Goal: Feedback & Contribution: Leave review/rating

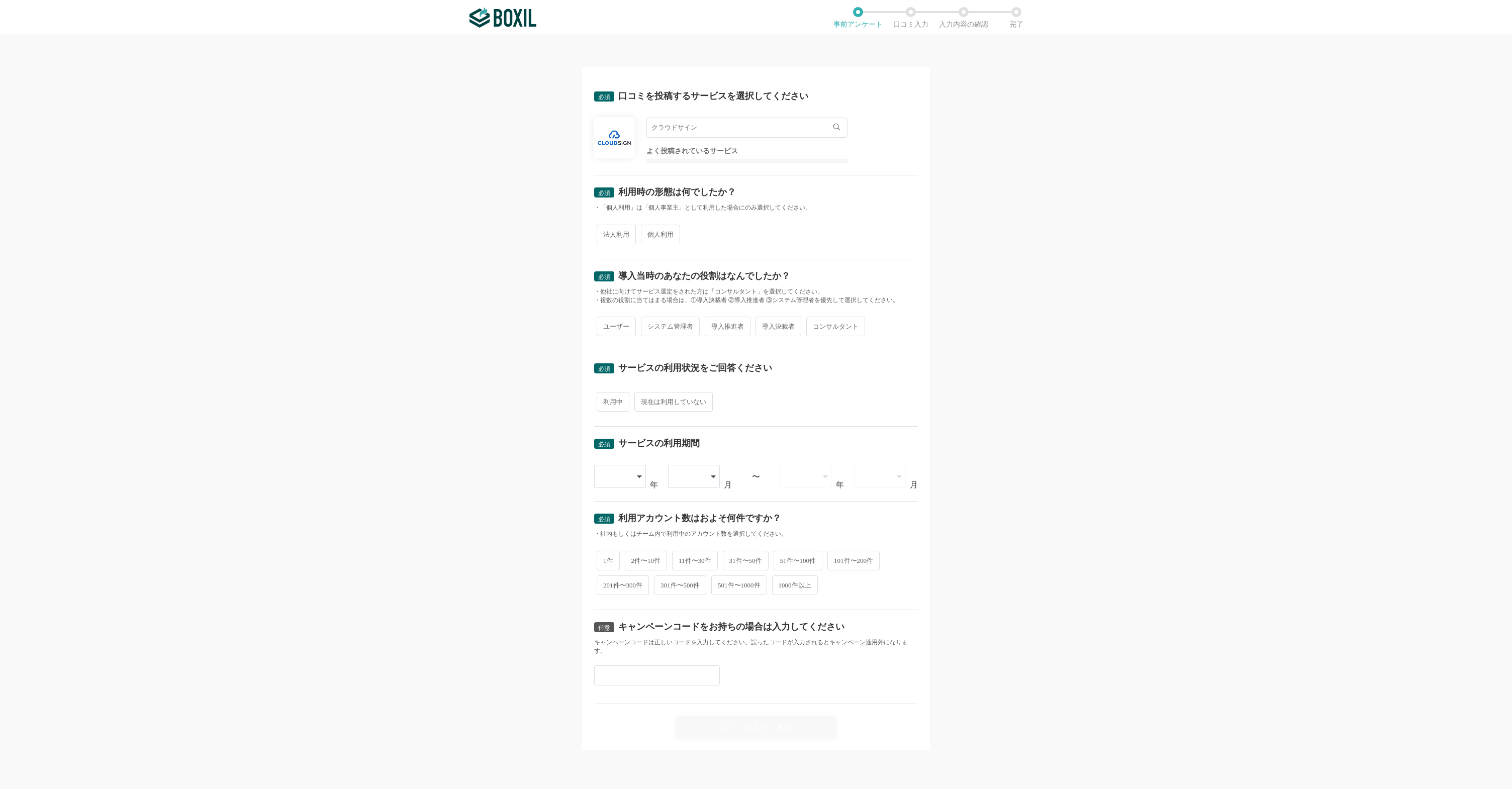
click at [655, 229] on span "個人利用" at bounding box center [660, 234] width 39 height 20
click at [650, 229] on input "個人利用" at bounding box center [647, 229] width 7 height 7
radio input "true"
click at [664, 325] on span "システム管理者" at bounding box center [670, 327] width 59 height 20
click at [650, 325] on input "システム管理者" at bounding box center [647, 321] width 7 height 7
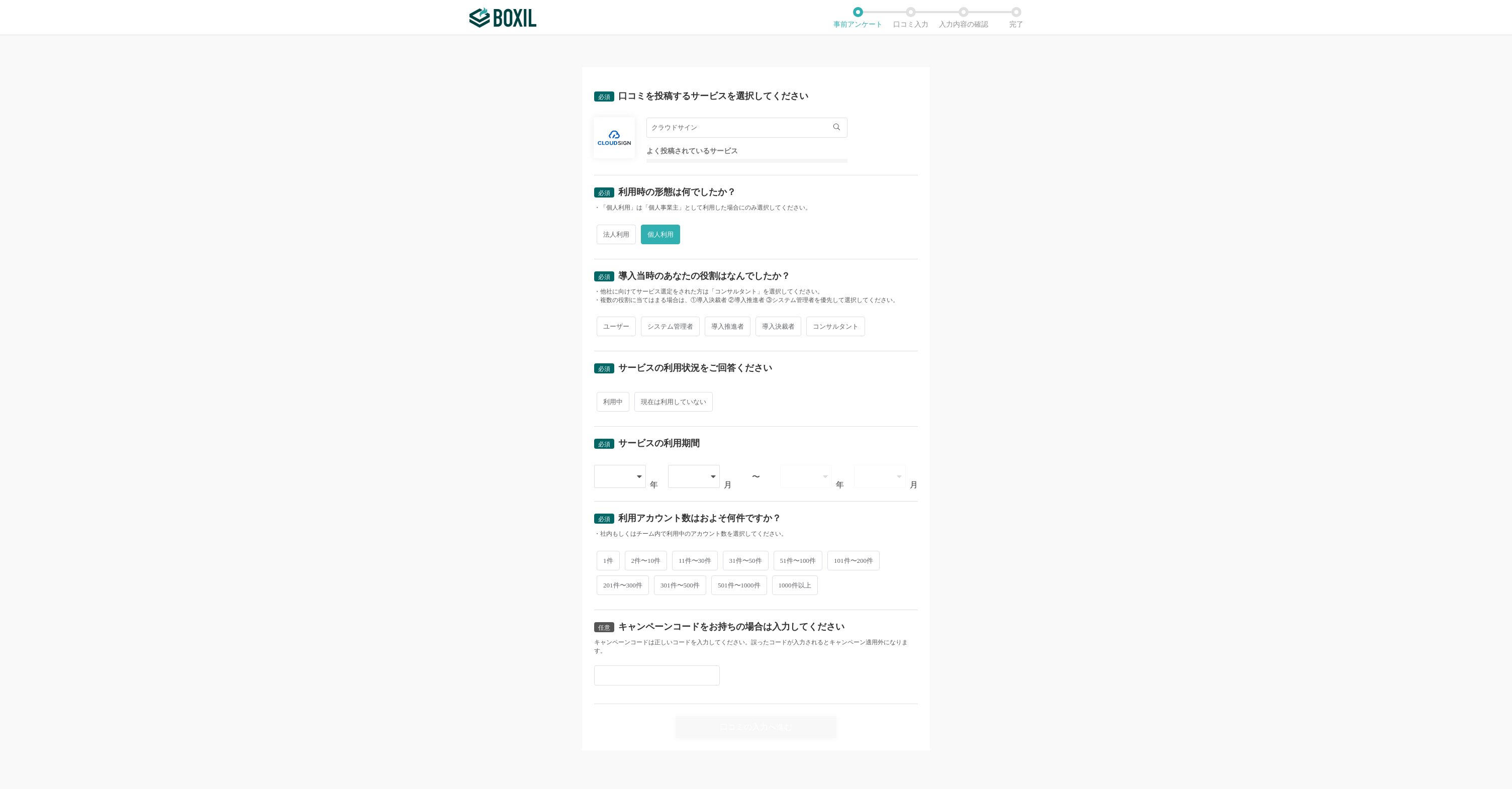
radio input "true"
click at [616, 399] on span "利用中" at bounding box center [613, 402] width 32 height 20
click at [606, 399] on input "利用中" at bounding box center [603, 397] width 7 height 7
radio input "true"
click at [638, 484] on div at bounding box center [621, 477] width 53 height 23
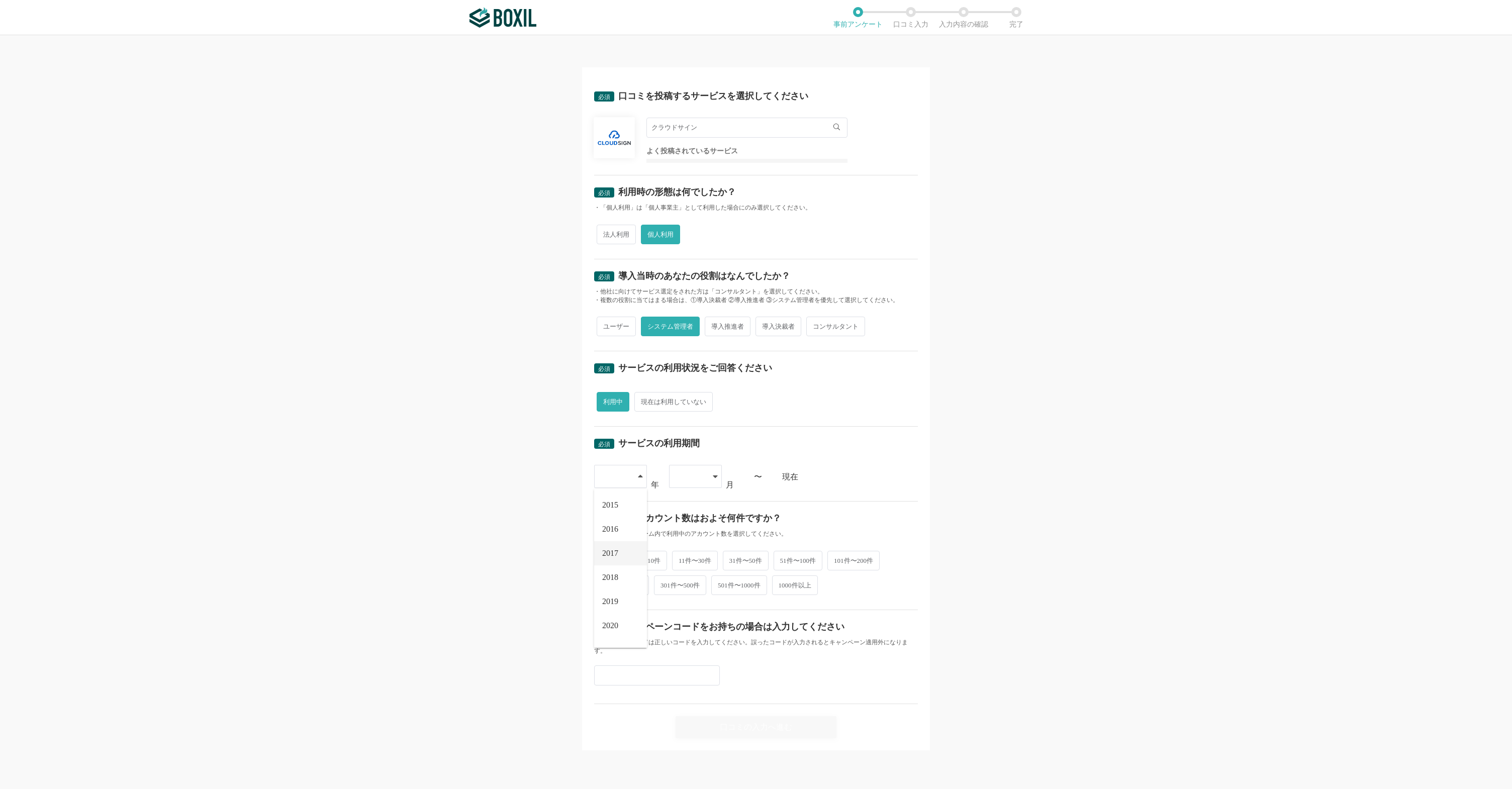
click at [627, 542] on li "2017" at bounding box center [621, 553] width 53 height 24
click at [697, 472] on div at bounding box center [691, 476] width 30 height 22
click at [705, 554] on li "03" at bounding box center [696, 553] width 53 height 24
click at [685, 556] on span "11件〜30件" at bounding box center [695, 560] width 46 height 20
click at [707, 561] on span "11件〜30件" at bounding box center [695, 560] width 46 height 20
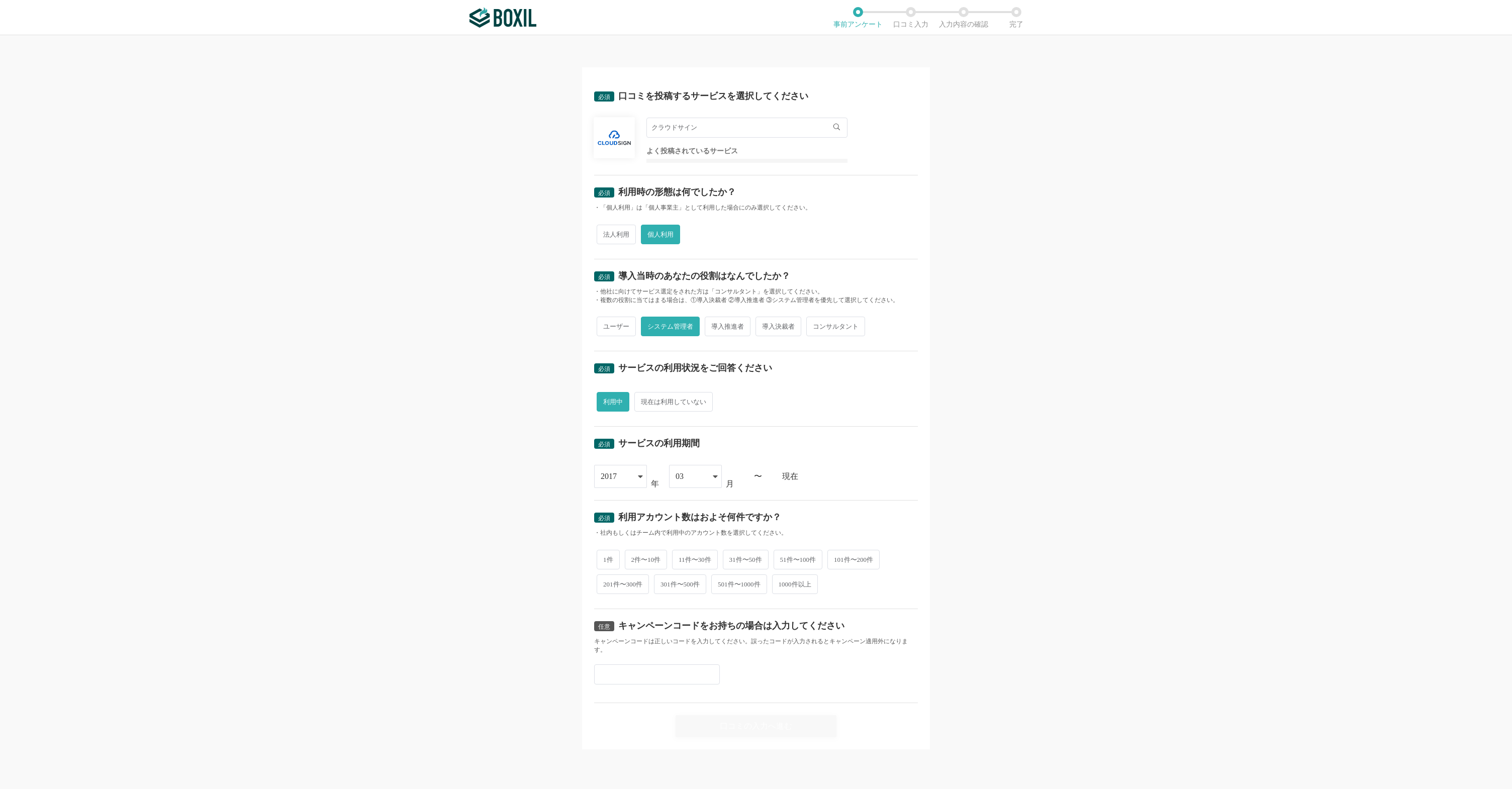
click at [681, 558] on input "11件〜30件" at bounding box center [678, 555] width 7 height 7
radio input "true"
click at [759, 729] on div "必須 口コミを投稿するサービスを選択してください クラウドサイン クラウドサイン クラウドサイン SCAN クラウドサインNOW SMBCクラウドサイン クラ…" at bounding box center [756, 408] width 348 height 682
click at [754, 724] on div "口コミの入力へ進む" at bounding box center [756, 726] width 161 height 22
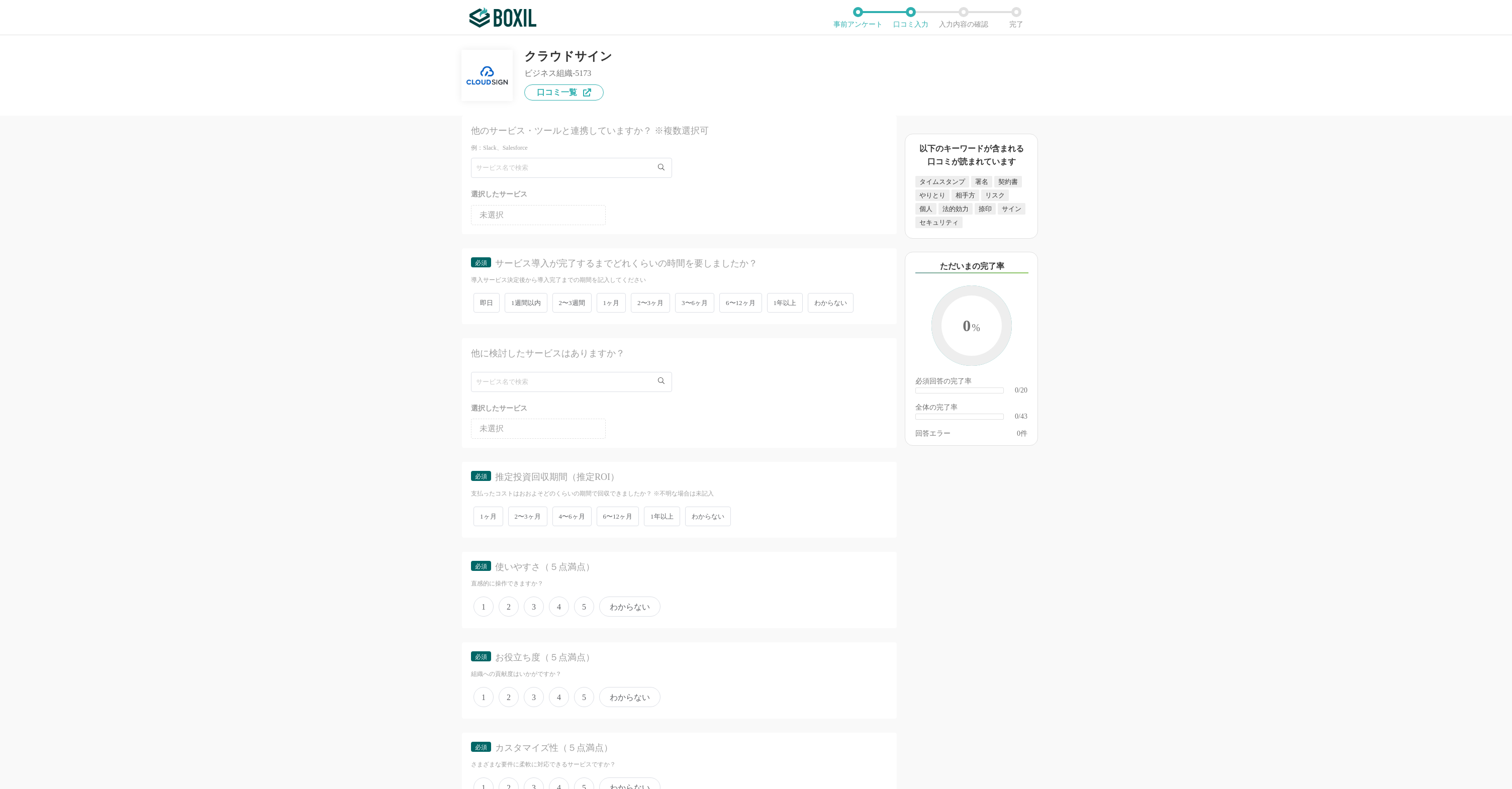
scroll to position [1451, 0]
click at [625, 292] on span "1ヶ月" at bounding box center [612, 299] width 30 height 20
click at [606, 292] on input "1ヶ月" at bounding box center [603, 293] width 7 height 7
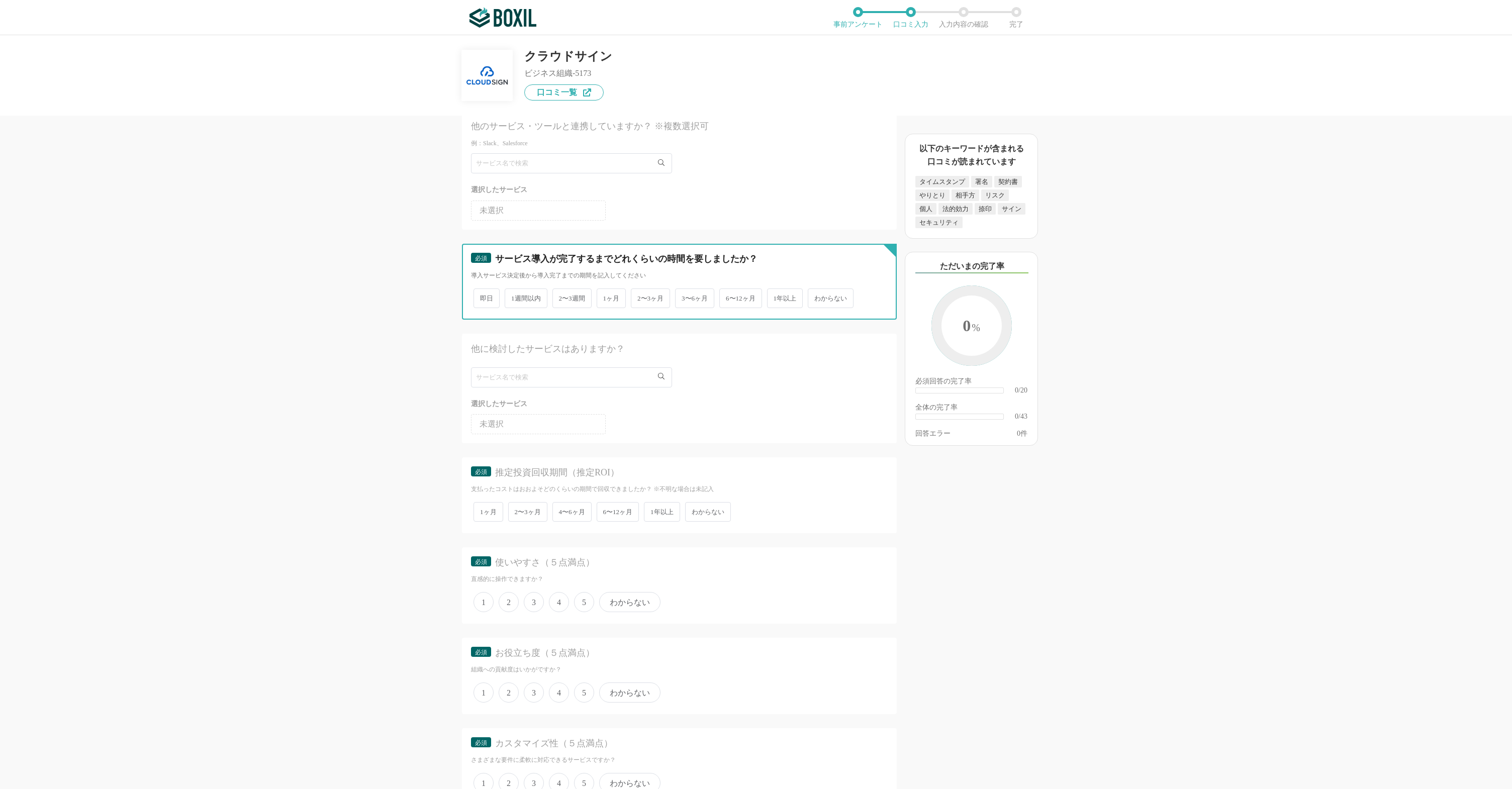
radio input "true"
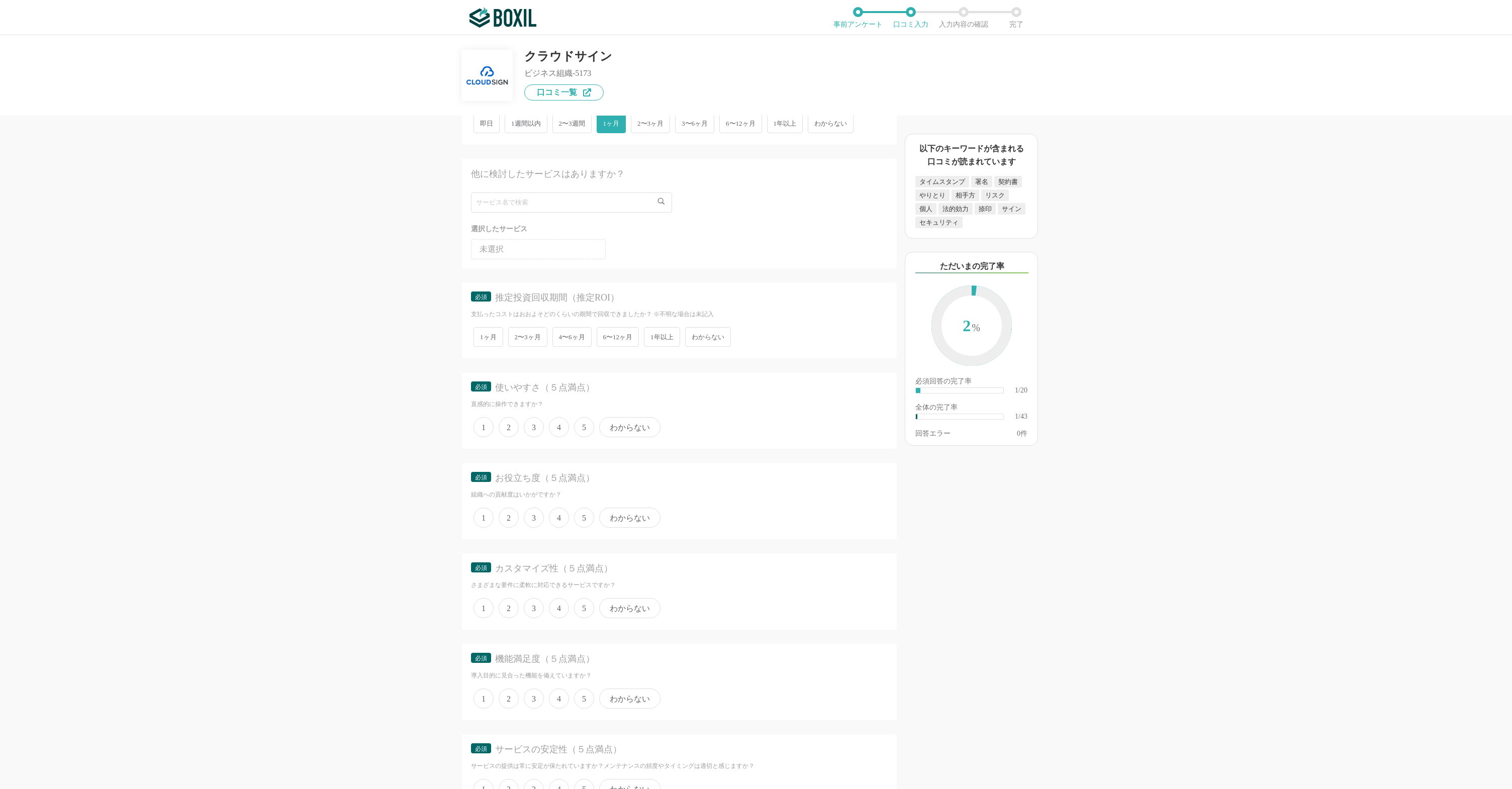
drag, startPoint x: 578, startPoint y: 340, endPoint x: 578, endPoint y: 348, distance: 8.0
click at [578, 340] on span "4〜6ヶ月" at bounding box center [571, 337] width 39 height 20
click at [561, 335] on input "4〜6ヶ月" at bounding box center [558, 332] width 7 height 7
radio input "true"
click at [565, 431] on span "4" at bounding box center [559, 427] width 20 height 20
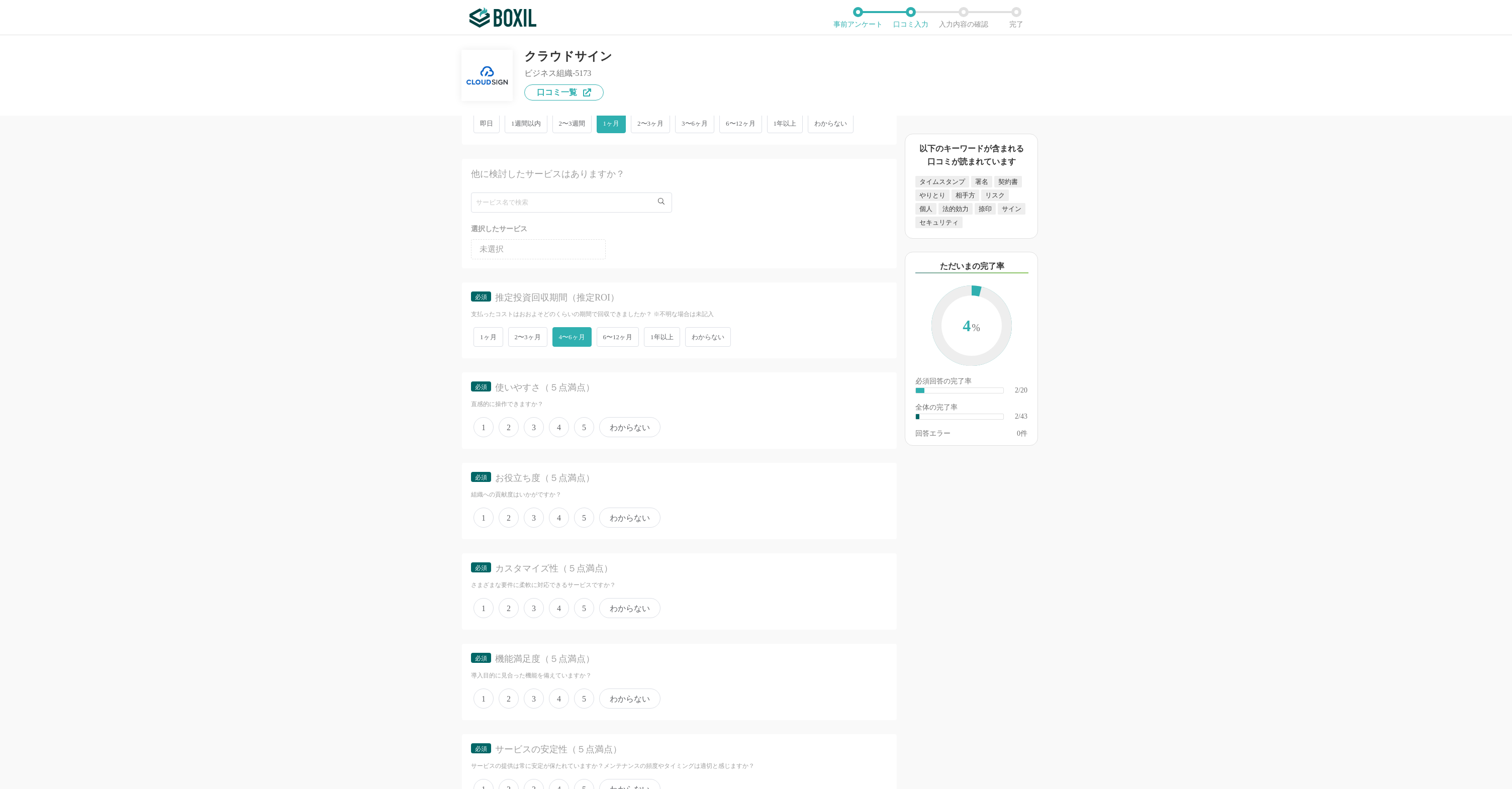
click at [558, 426] on input "4" at bounding box center [555, 422] width 7 height 7
radio input "true"
click at [564, 522] on span "4" at bounding box center [559, 517] width 20 height 20
click at [558, 516] on input "4" at bounding box center [555, 512] width 7 height 7
radio input "true"
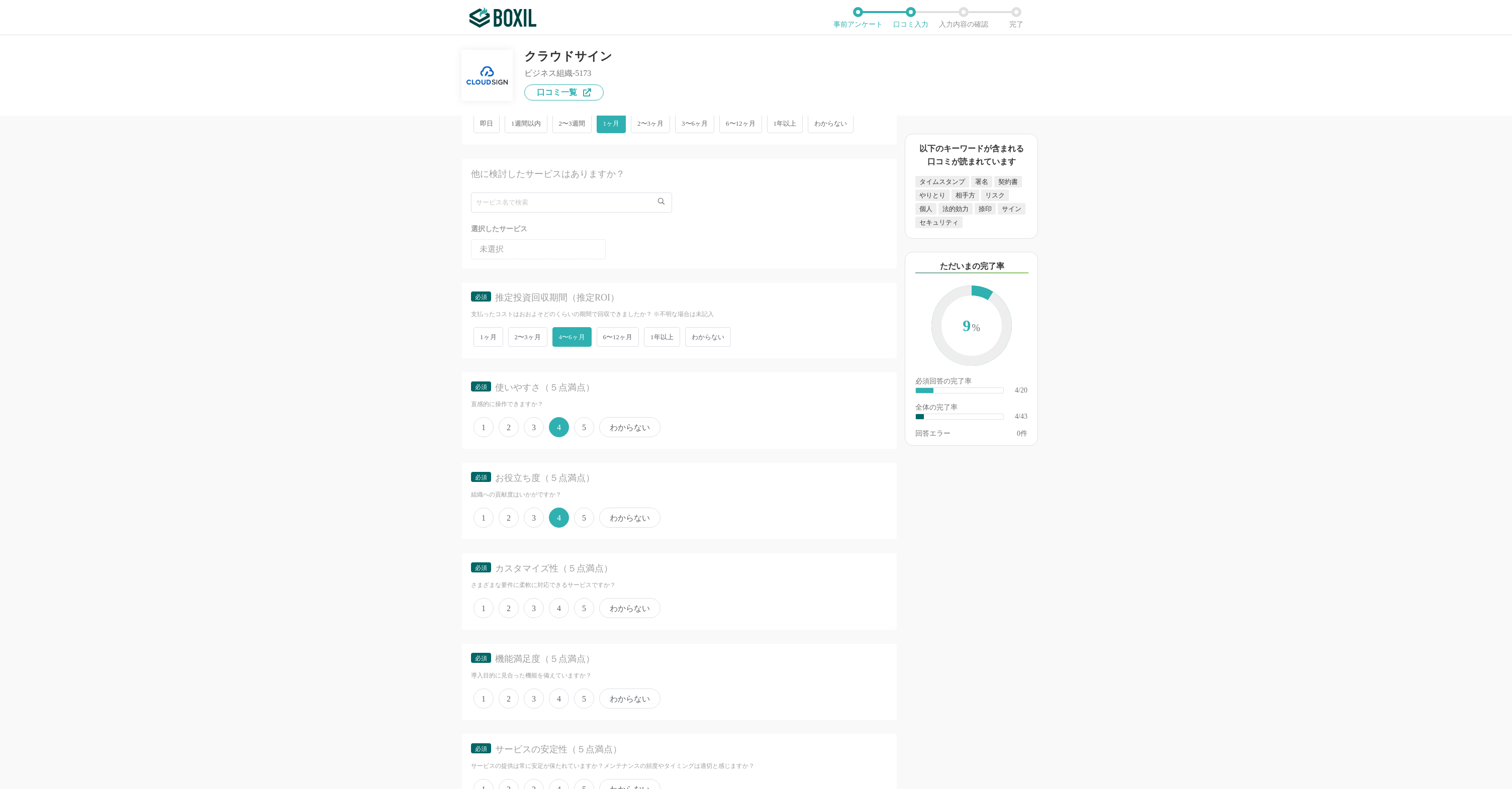
click at [532, 605] on span "3" at bounding box center [534, 609] width 20 height 20
click at [532, 605] on input "3" at bounding box center [530, 603] width 7 height 7
radio input "true"
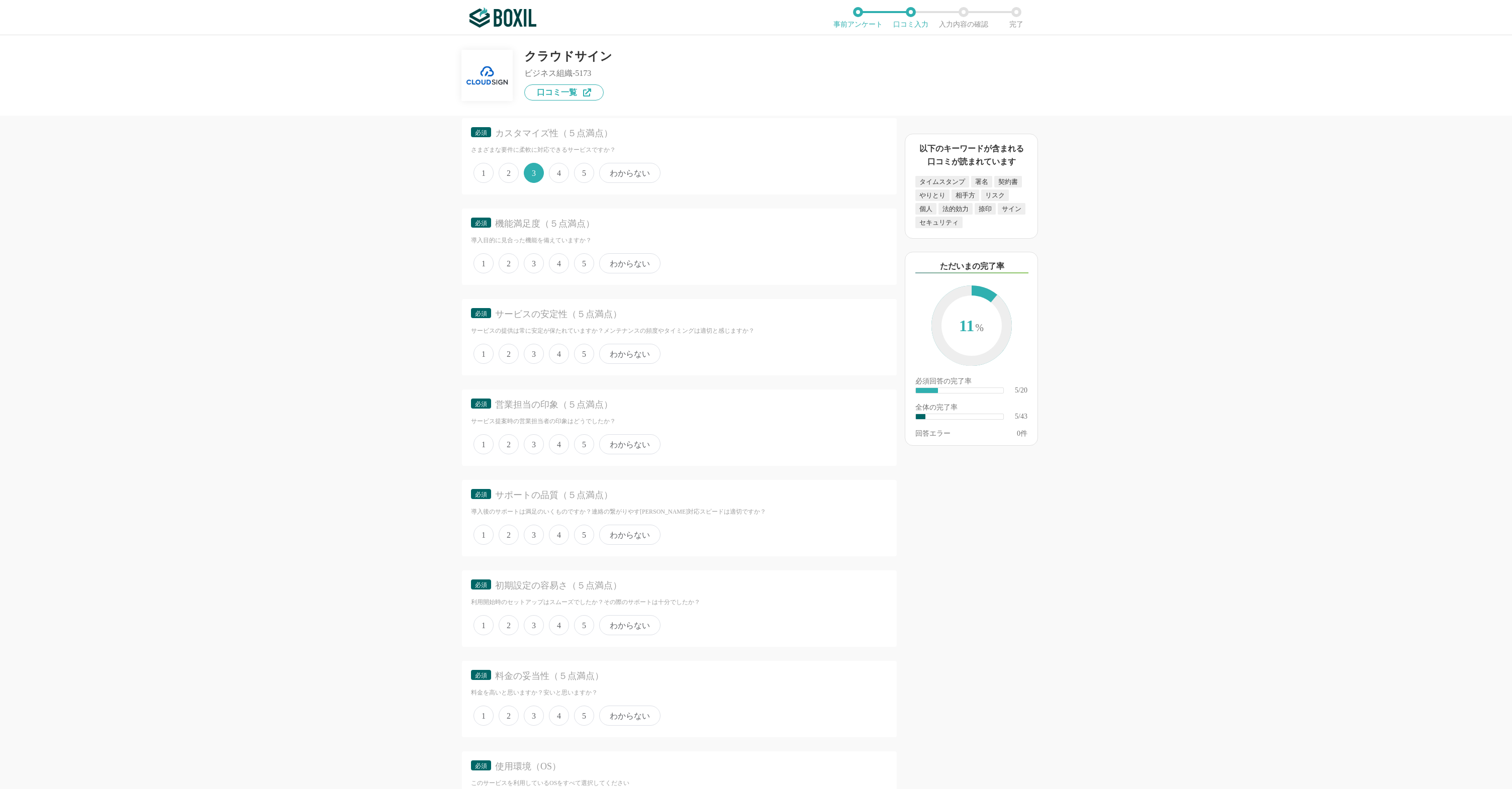
click at [556, 261] on span "4" at bounding box center [559, 263] width 20 height 20
click at [556, 261] on input "4" at bounding box center [555, 258] width 7 height 7
radio input "true"
click at [536, 352] on span "3" at bounding box center [534, 354] width 20 height 20
click at [533, 352] on input "3" at bounding box center [530, 349] width 7 height 7
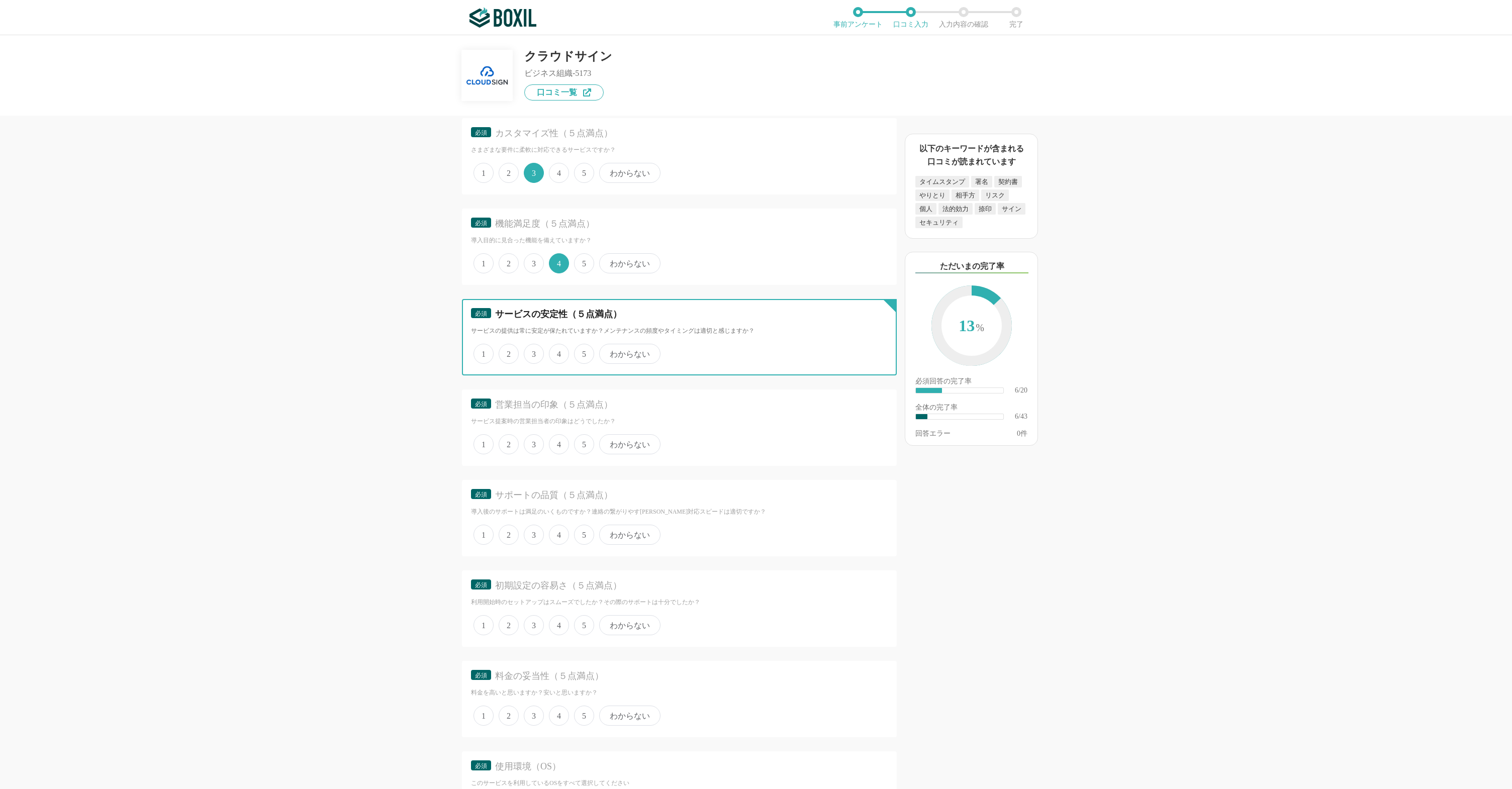
radio input "true"
click at [564, 455] on div "1 2 3 4 5 わからない" at bounding box center [679, 445] width 417 height 25
click at [560, 450] on span "4" at bounding box center [559, 445] width 20 height 20
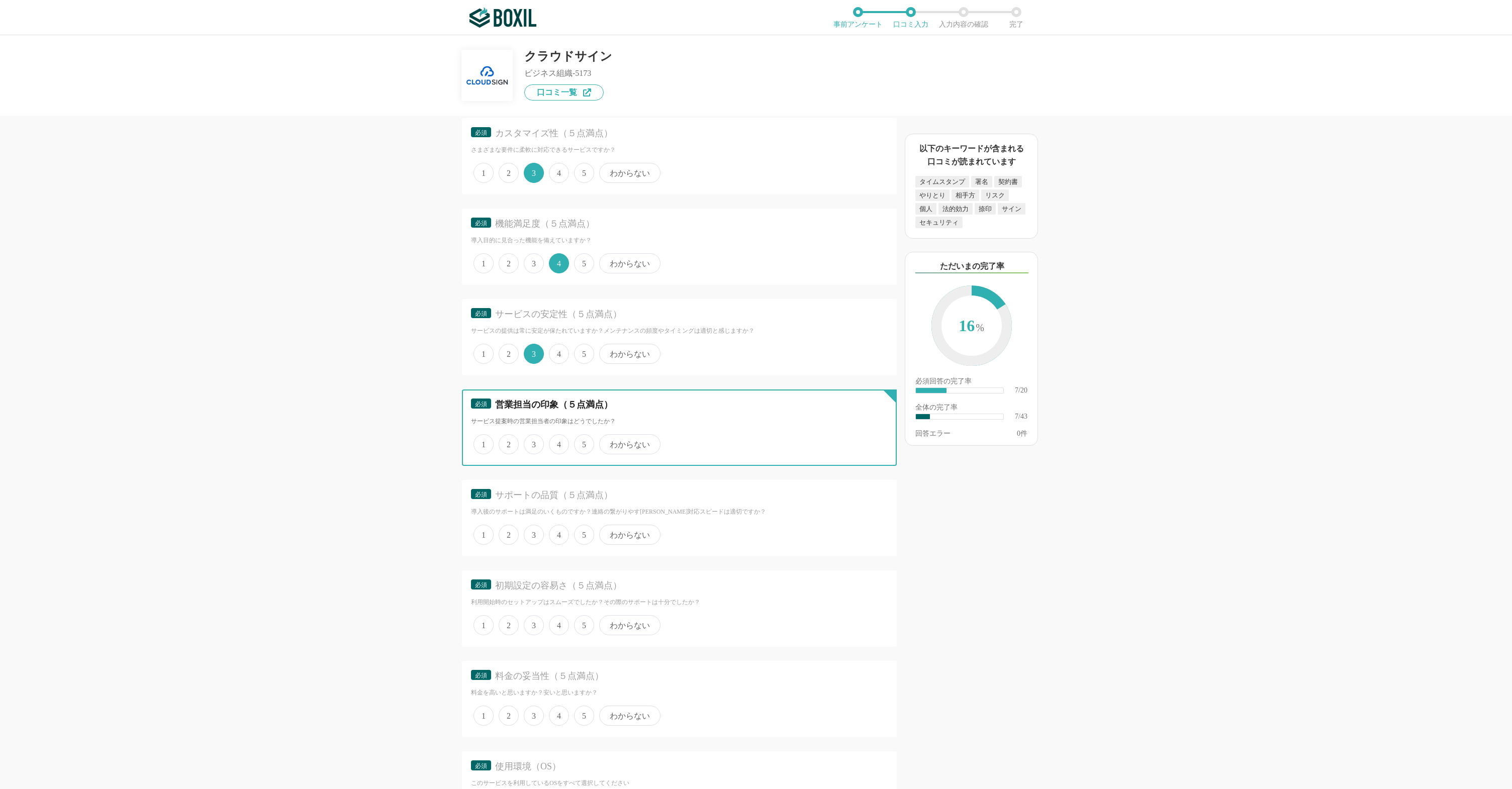
click at [558, 442] on input "4" at bounding box center [555, 439] width 7 height 7
radio input "true"
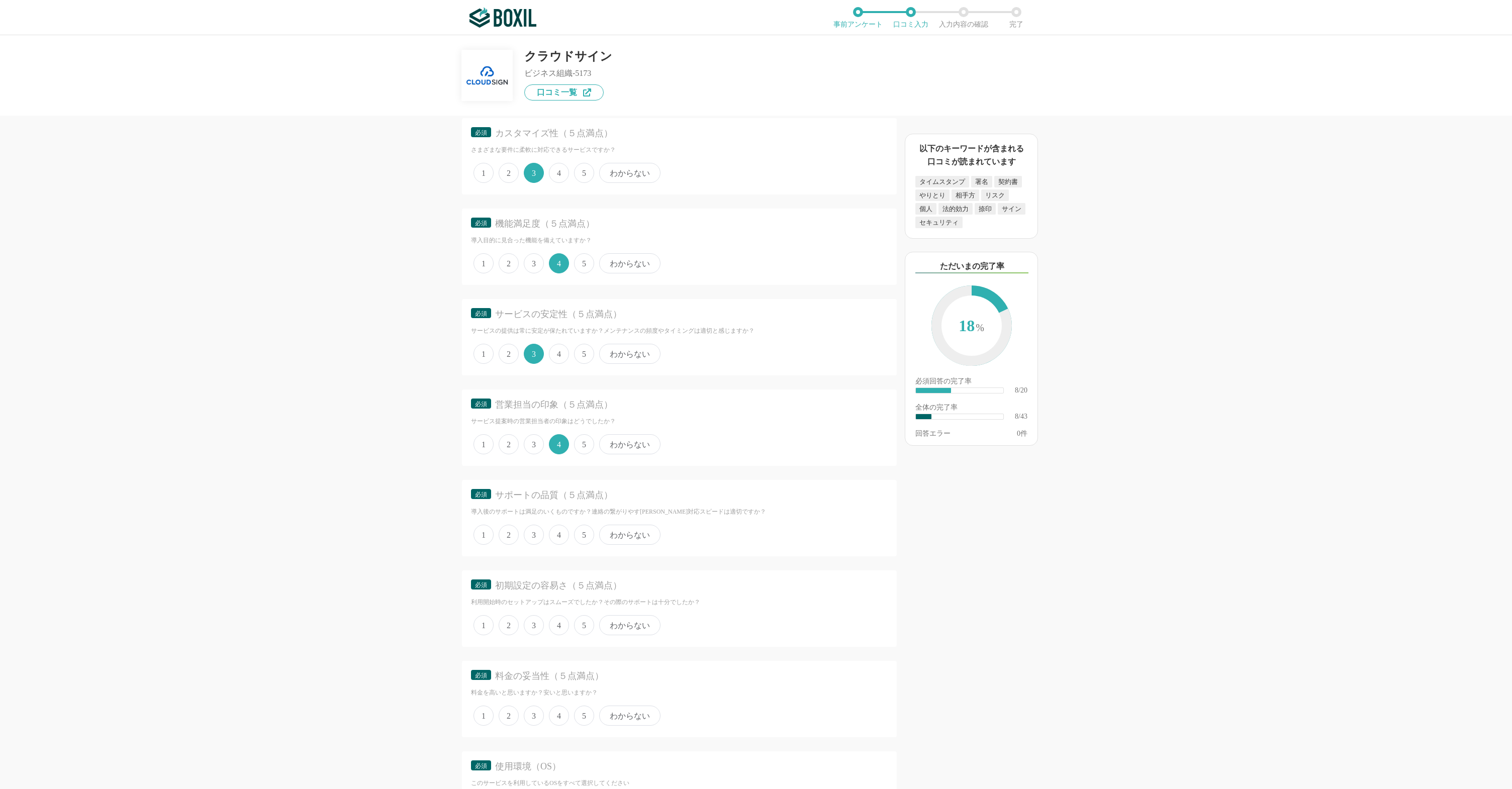
click at [560, 534] on span "4" at bounding box center [559, 535] width 20 height 20
click at [558, 533] on input "4" at bounding box center [555, 530] width 7 height 7
radio input "true"
click at [532, 356] on span "3" at bounding box center [534, 351] width 20 height 20
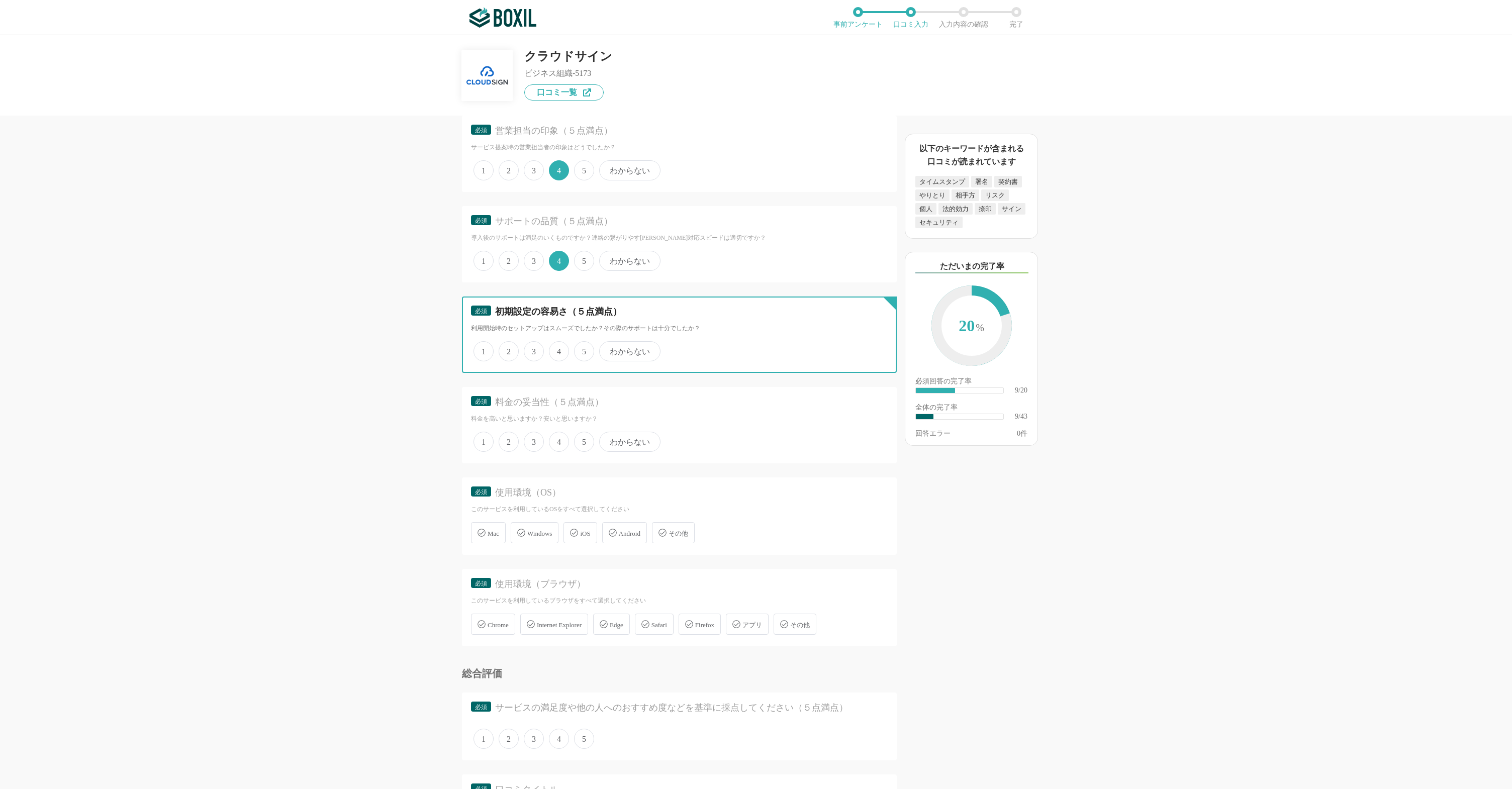
click at [532, 349] on input "3" at bounding box center [530, 346] width 7 height 7
radio input "true"
click at [564, 435] on span "4" at bounding box center [559, 442] width 20 height 20
click at [558, 435] on input "4" at bounding box center [555, 436] width 7 height 7
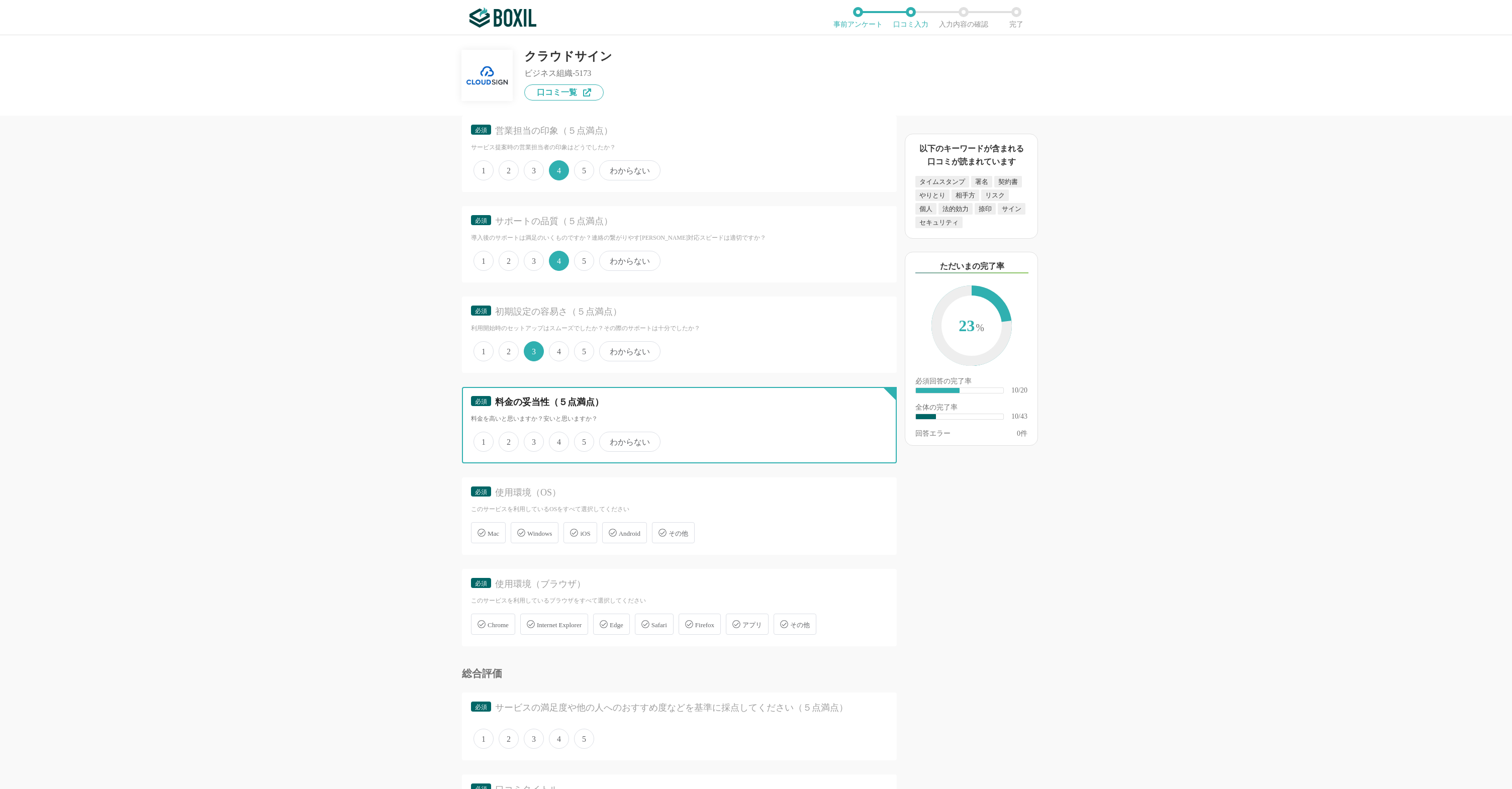
radio input "true"
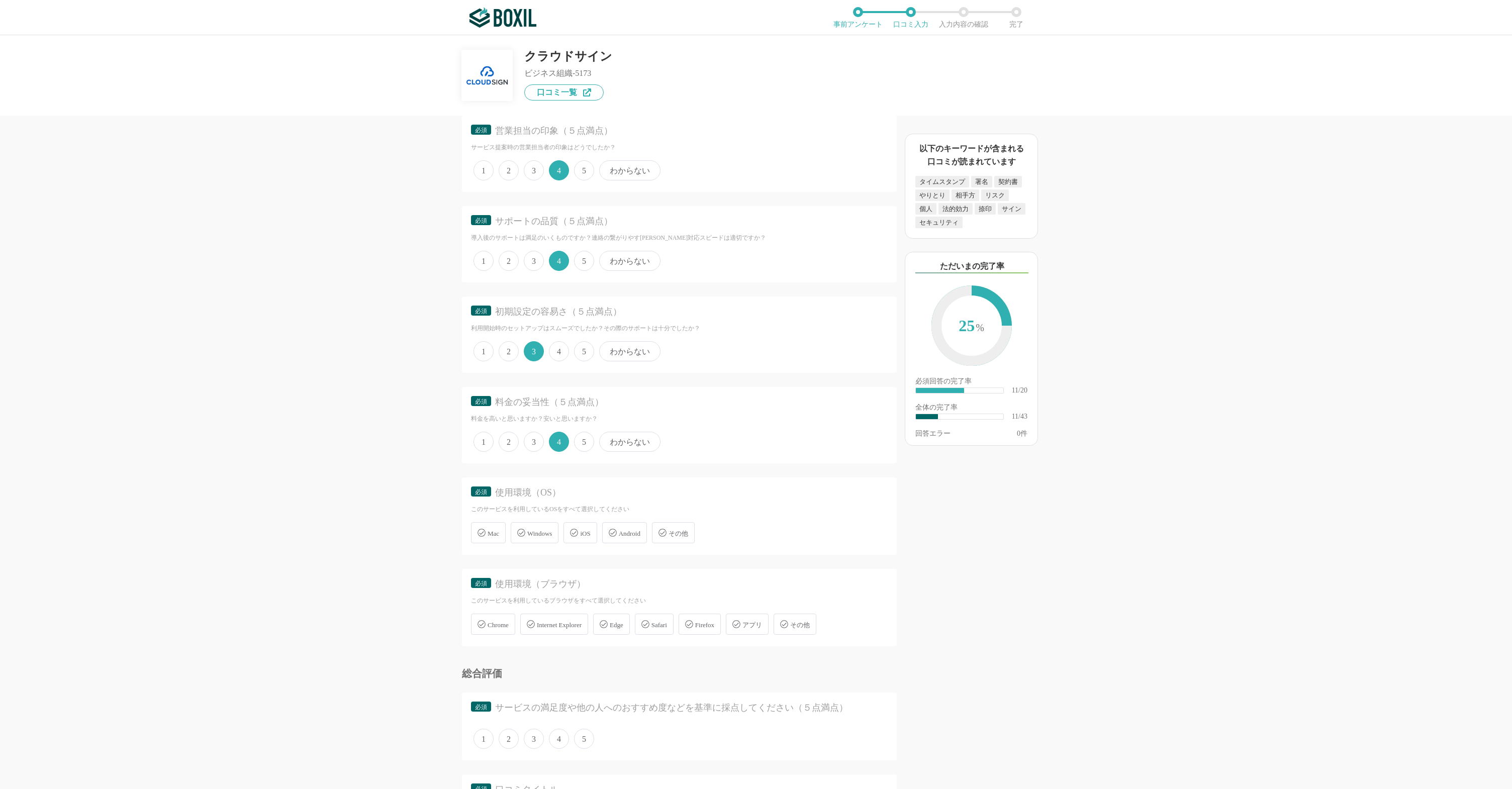
click at [540, 538] on div "Windows" at bounding box center [535, 533] width 48 height 22
click at [519, 531] on input "Windows" at bounding box center [516, 527] width 7 height 7
checkbox input "true"
click at [482, 536] on icon at bounding box center [482, 533] width 8 height 8
click at [479, 531] on input "Mac" at bounding box center [476, 527] width 7 height 7
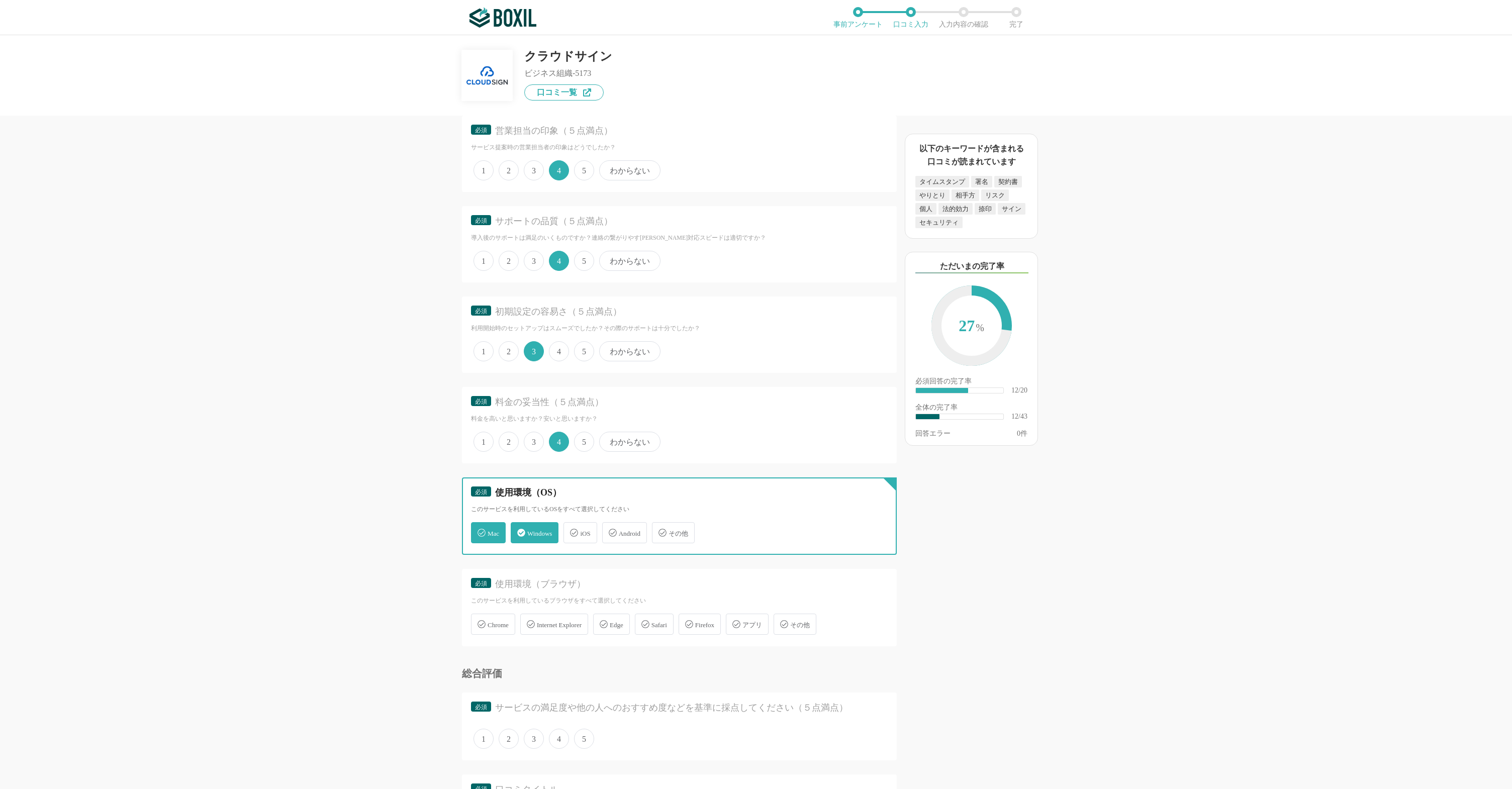
checkbox input "true"
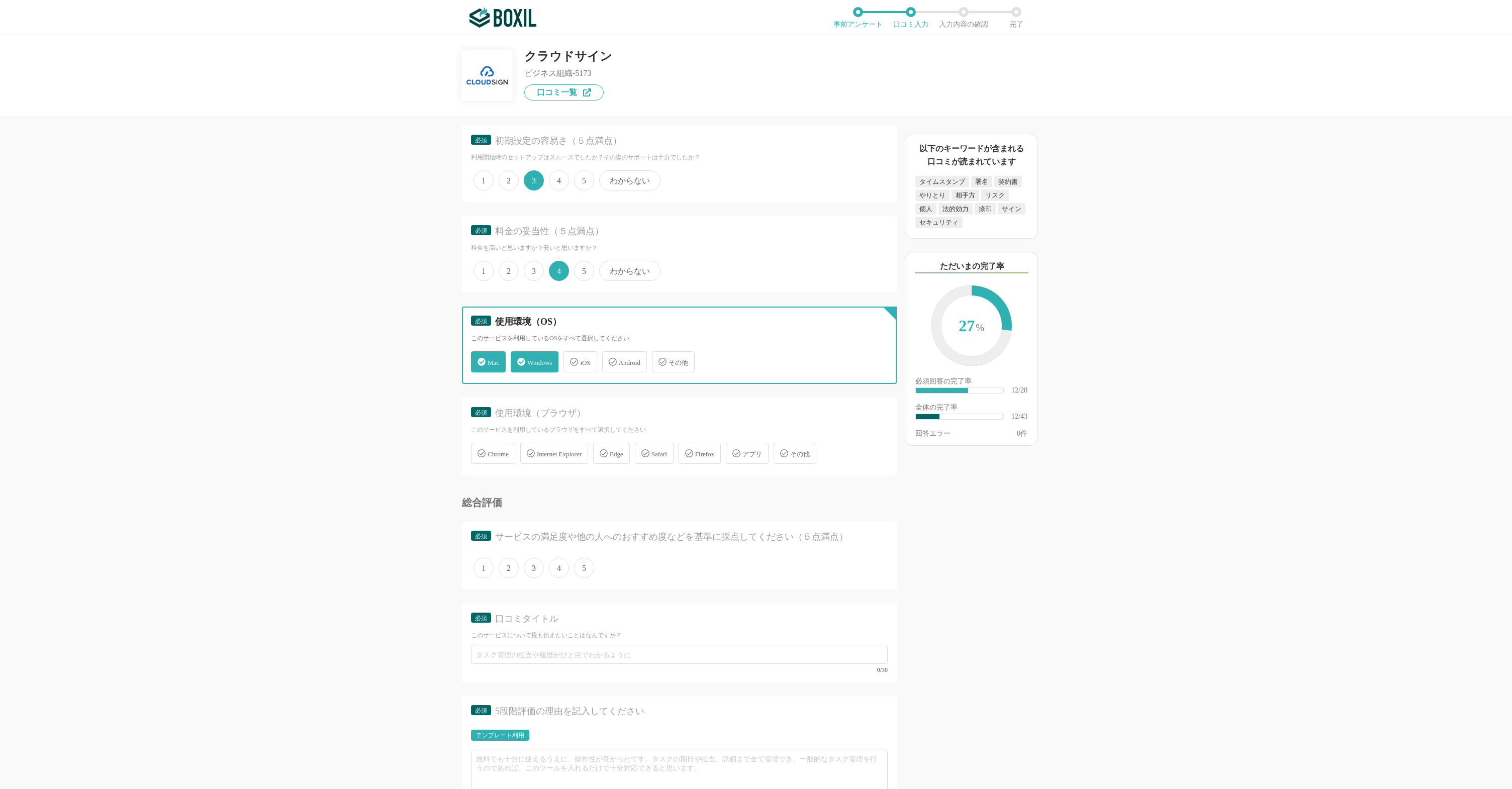
scroll to position [2586, 0]
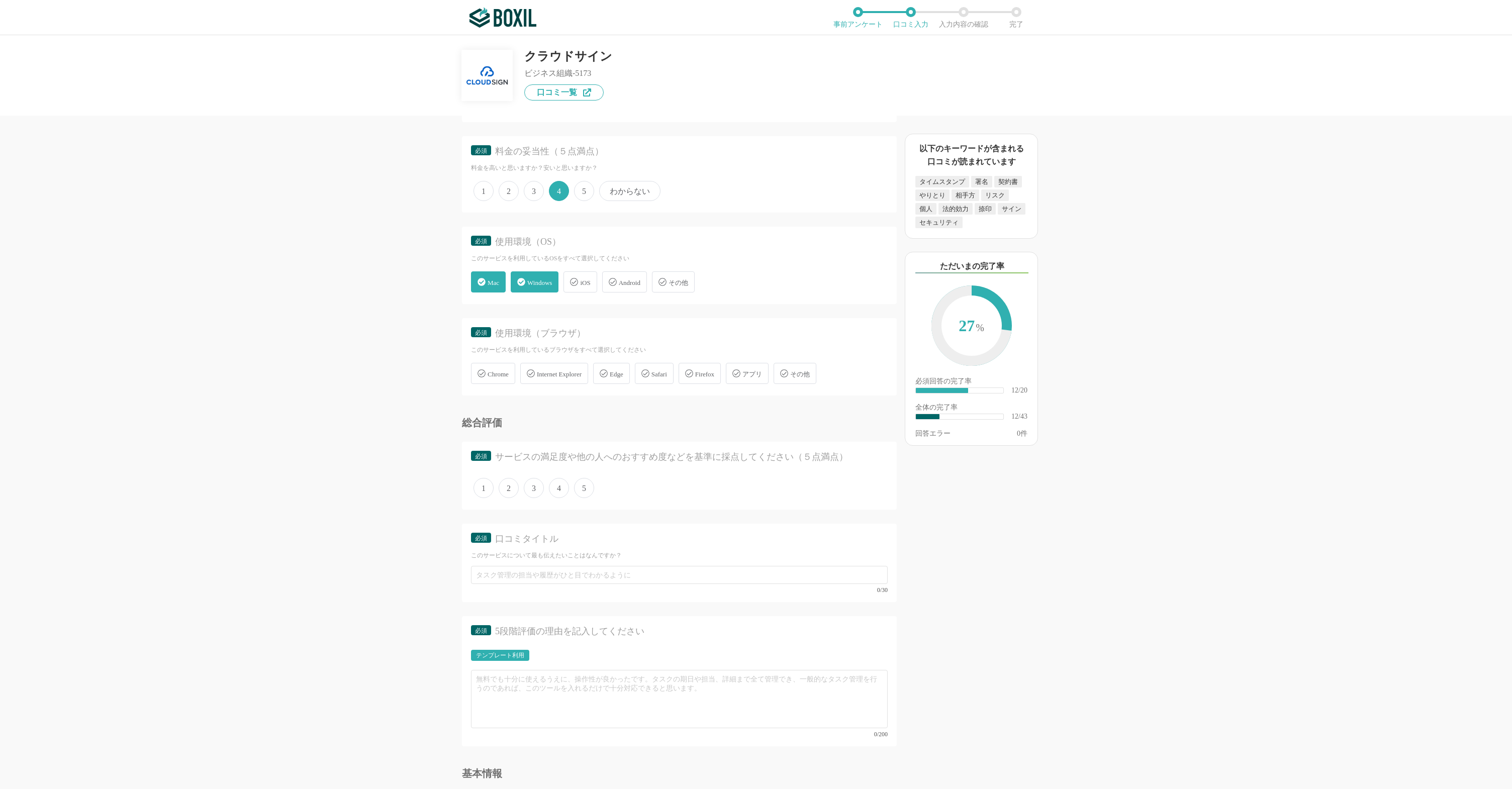
click at [494, 378] on div "Chrome" at bounding box center [493, 373] width 44 height 22
click at [479, 371] on input "Chrome" at bounding box center [476, 368] width 7 height 7
checkbox input "true"
click at [674, 377] on div "Safari" at bounding box center [654, 373] width 39 height 22
click at [643, 371] on input "Safari" at bounding box center [640, 368] width 7 height 7
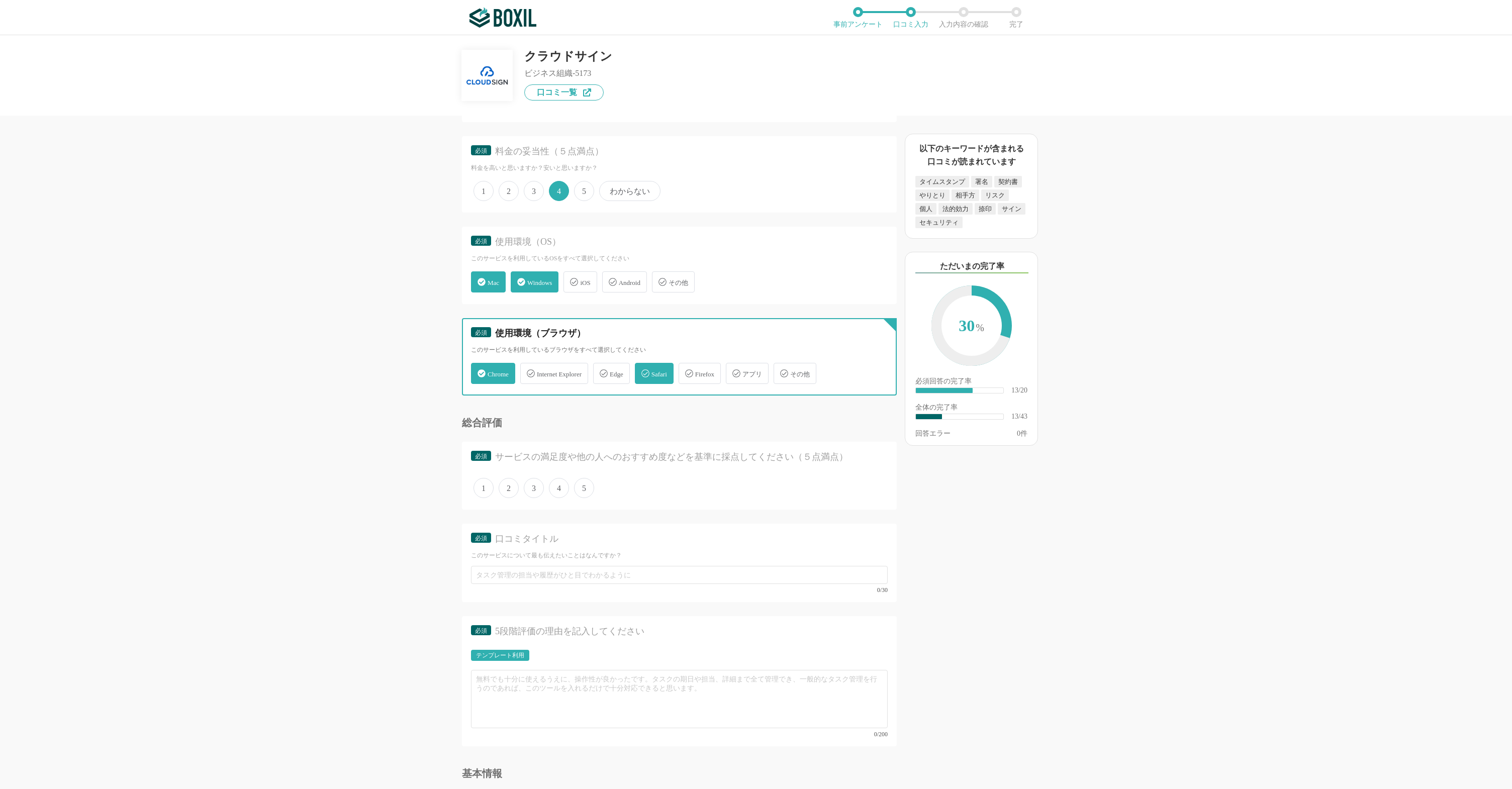
checkbox input "true"
click at [721, 374] on div "Firefox" at bounding box center [700, 373] width 42 height 22
click at [687, 371] on input "Firefox" at bounding box center [684, 368] width 7 height 7
checkbox input "true"
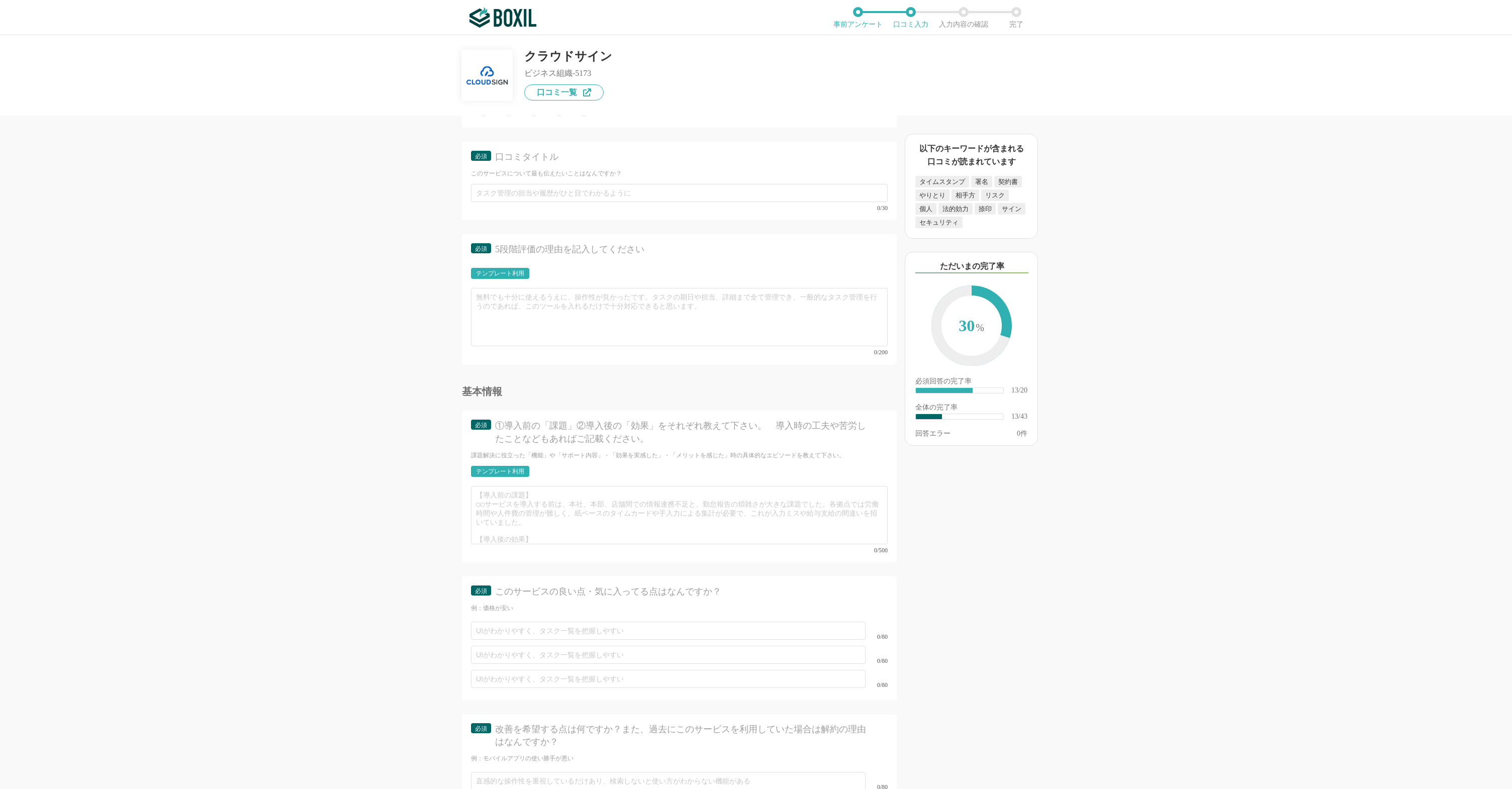
scroll to position [2942, 0]
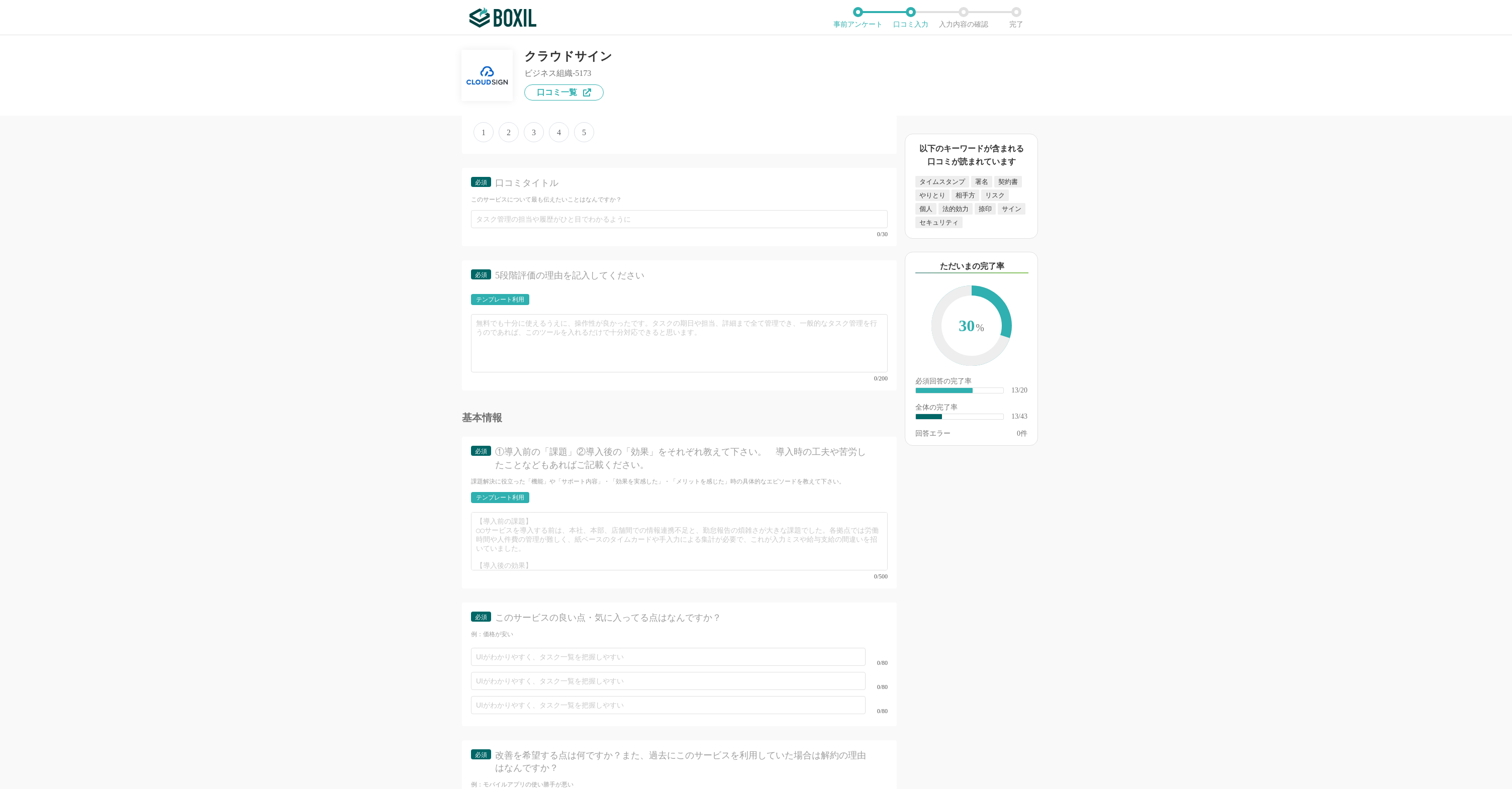
click at [562, 138] on span "4" at bounding box center [559, 132] width 20 height 20
click at [558, 130] on input "4" at bounding box center [555, 127] width 7 height 7
radio input "true"
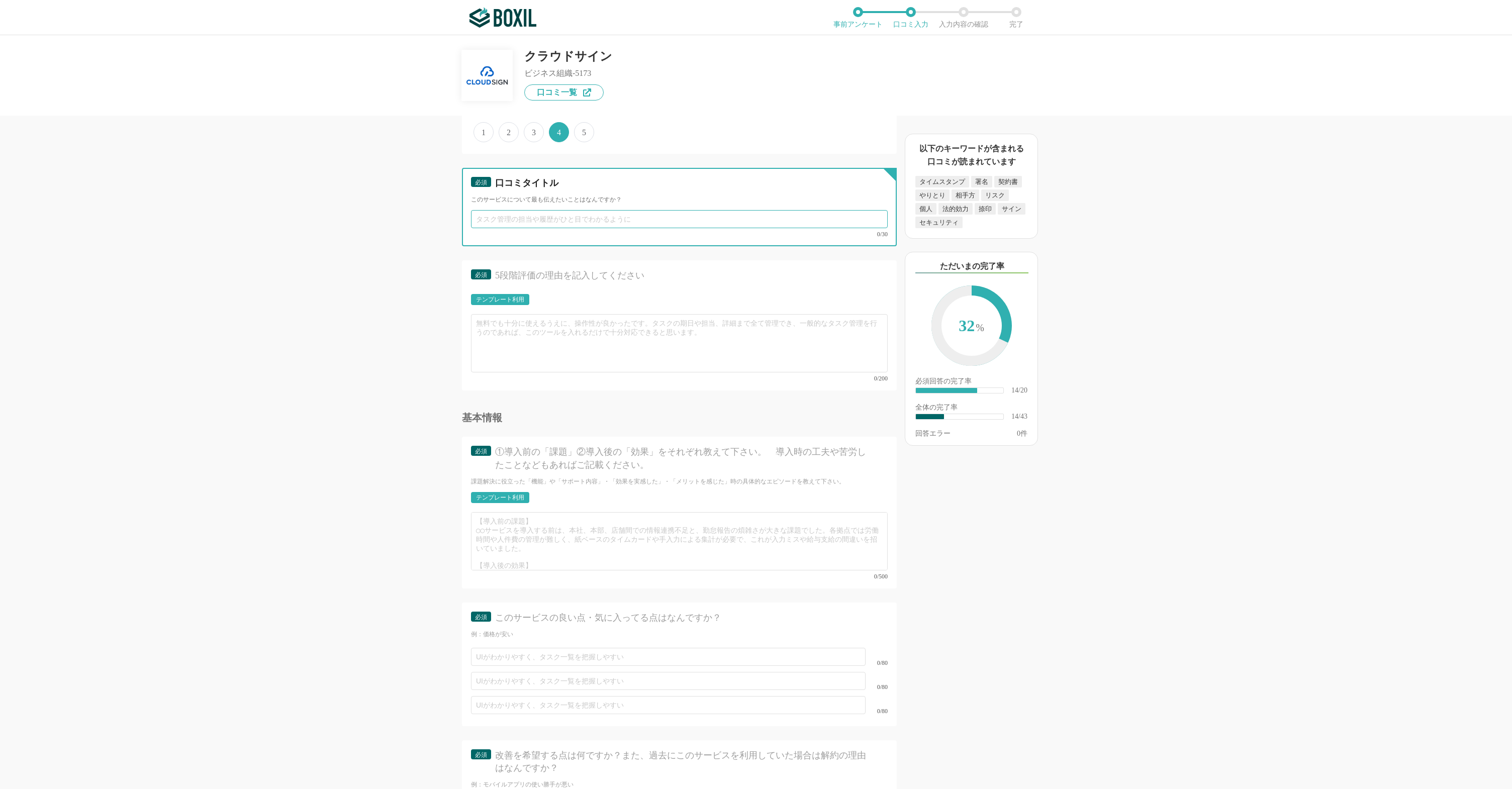
click at [562, 227] on input "text" at bounding box center [679, 219] width 417 height 18
paste input "口コミタイトル"
type input "口コミタイトル口コミタイトル"
click at [506, 299] on div "テンプレート利用" at bounding box center [500, 299] width 48 height 6
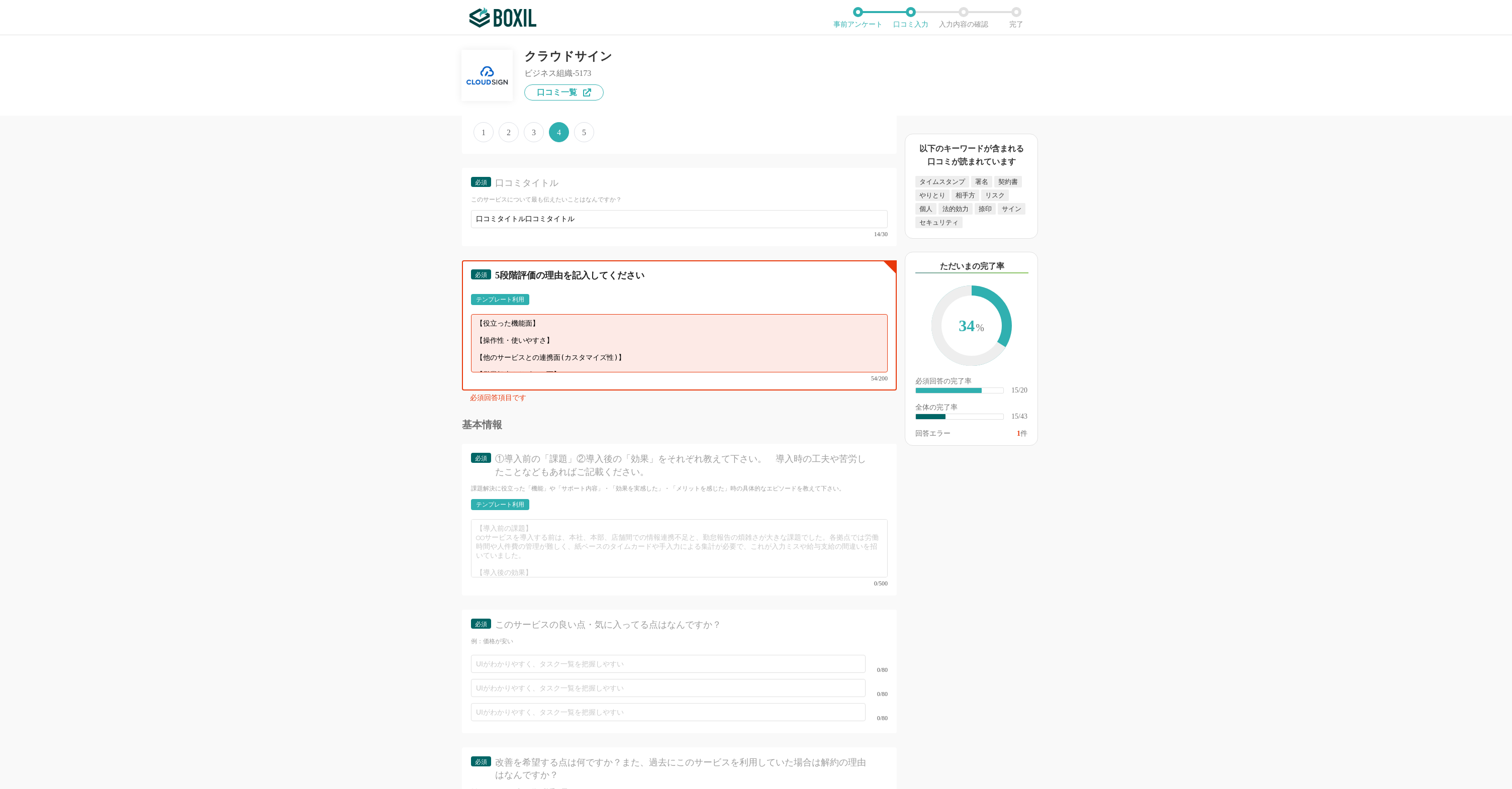
click at [639, 330] on textarea "【役立った機能面】 【操作性・使いやすさ】 【他のサービスとの連携面(カスタマイズ性)】 【営業担当やサポート面】" at bounding box center [679, 343] width 417 height 58
paste textarea "口コミタイトル"
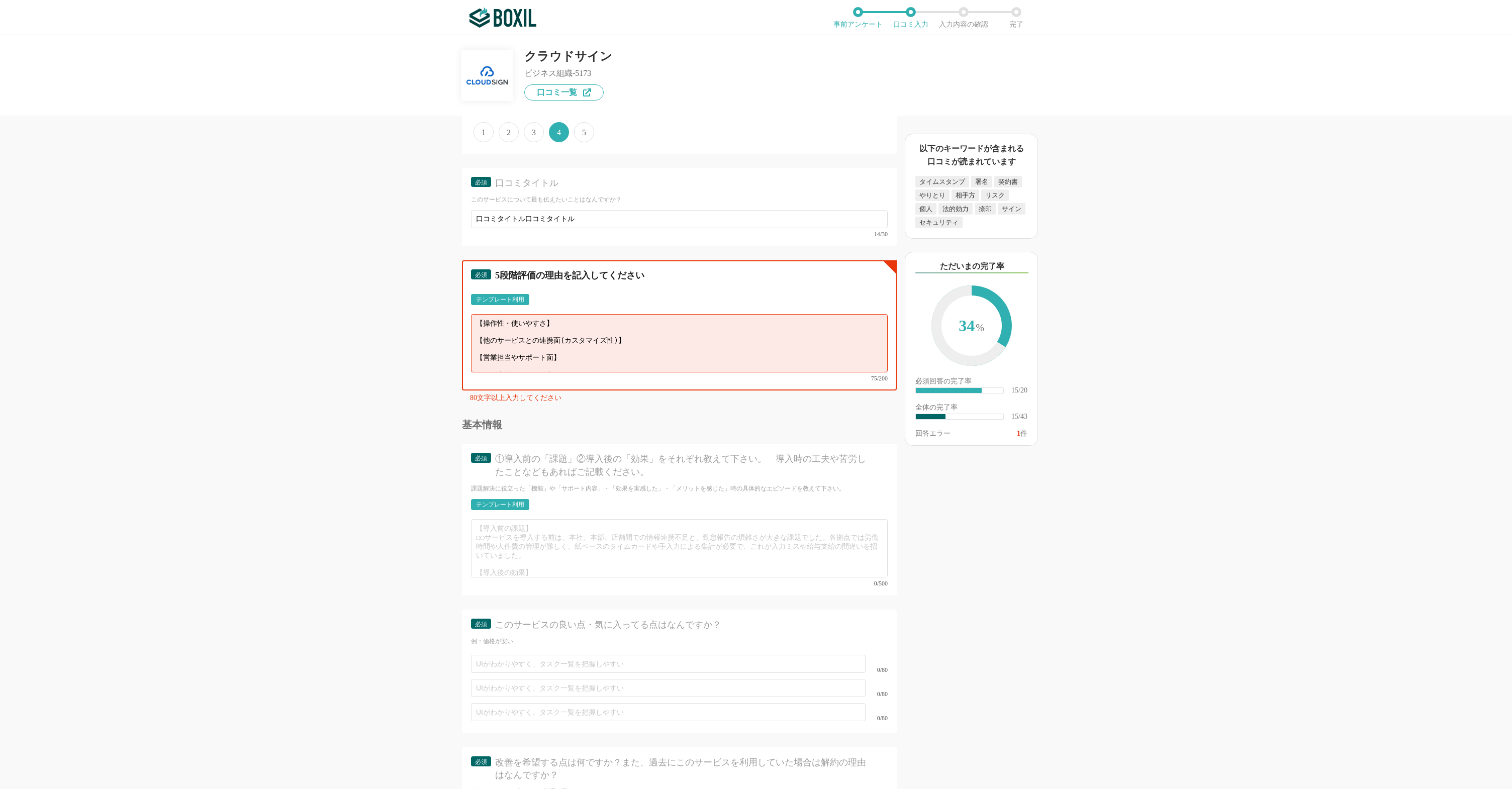
paste textarea "口コミタイトル"
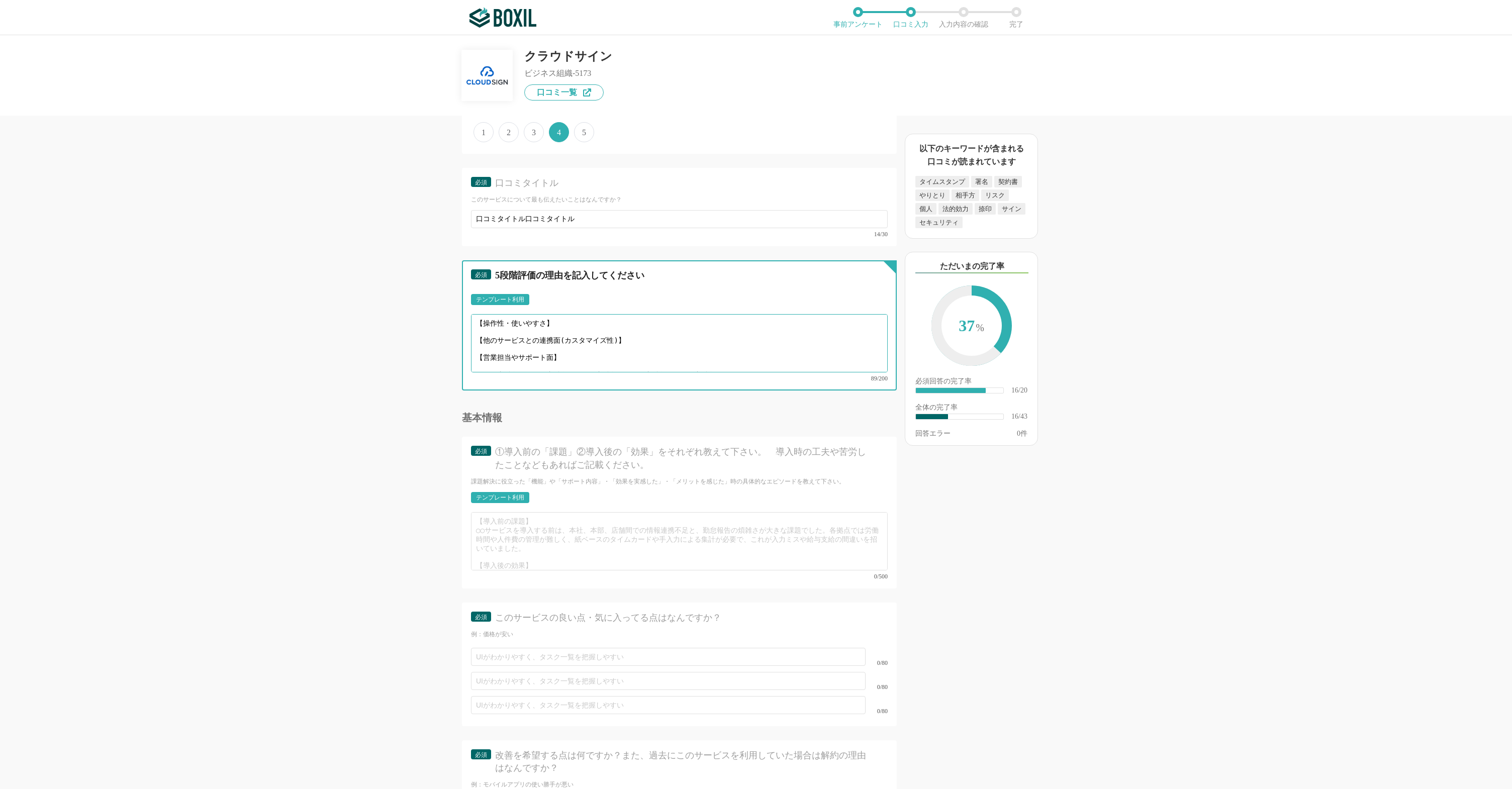
type textarea "【役立った機能面】 【操作性・使いやすさ】 【他のサービスとの連携面(カスタマイズ性)】 【営業担当やサポート面】 口コミタイトル口コミタイトル口コミタイトル…"
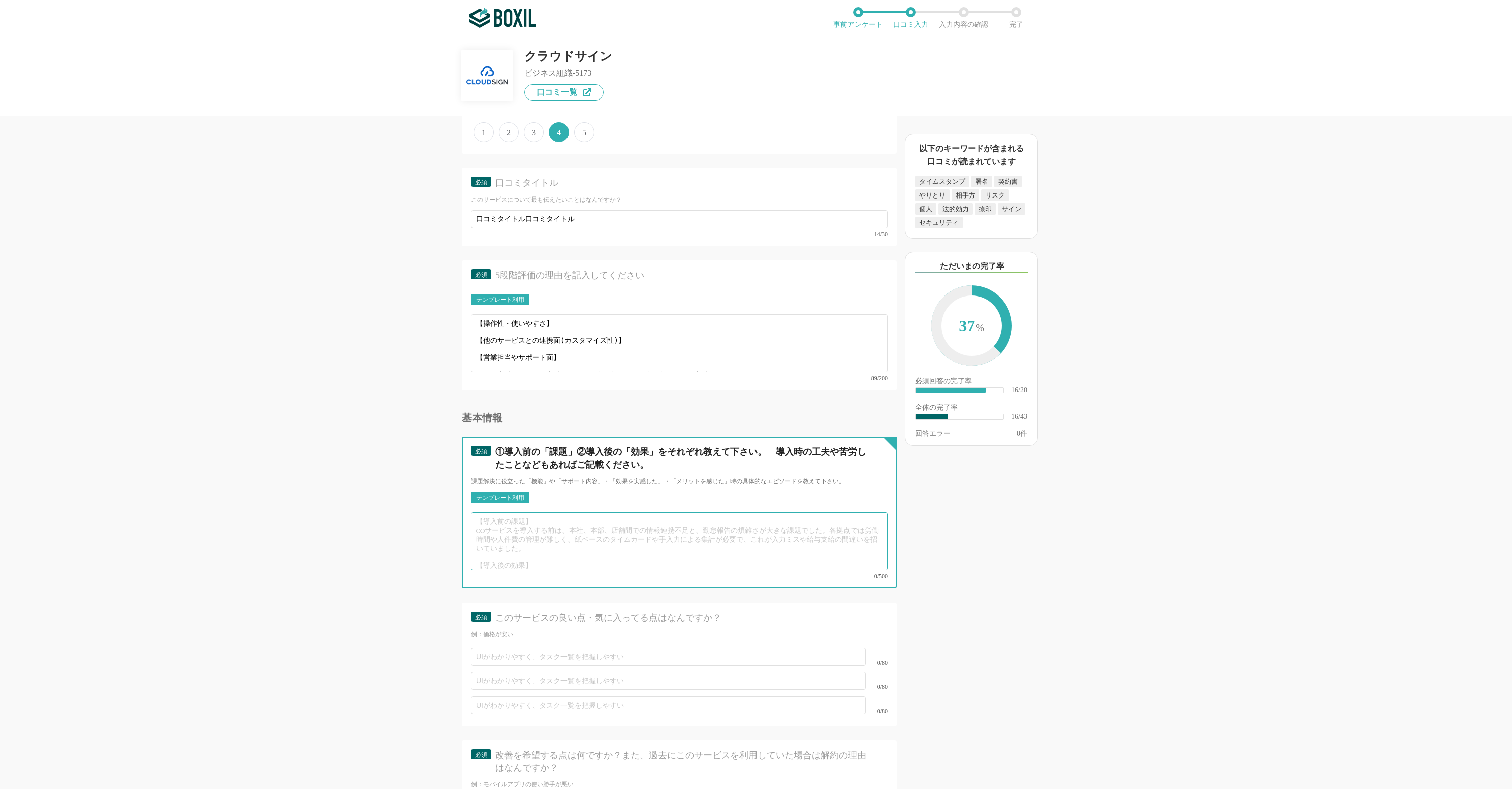
click at [513, 544] on textarea at bounding box center [679, 541] width 417 height 58
paste textarea "口コミタイトル"
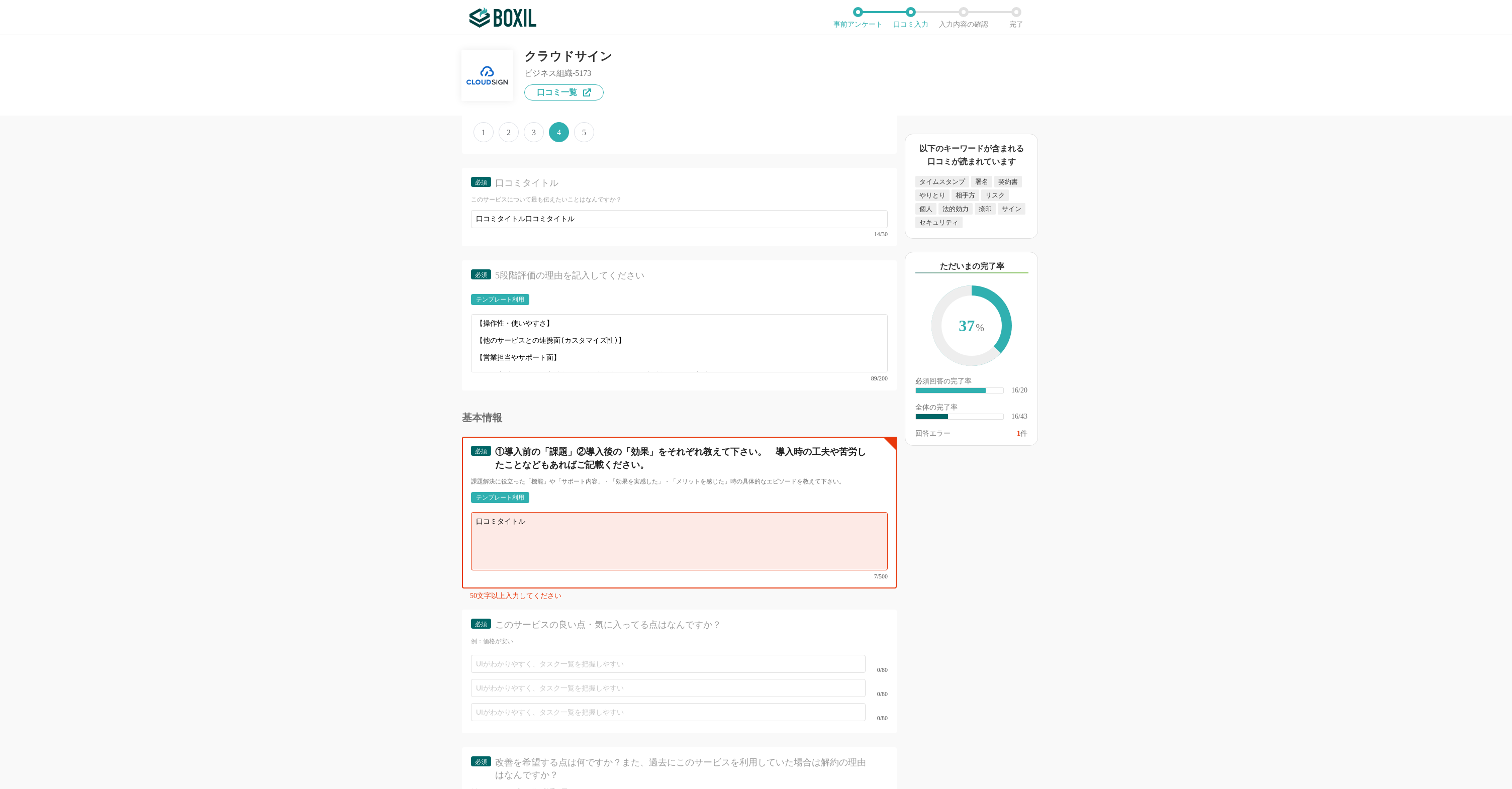
paste textarea "口コミタイトル"
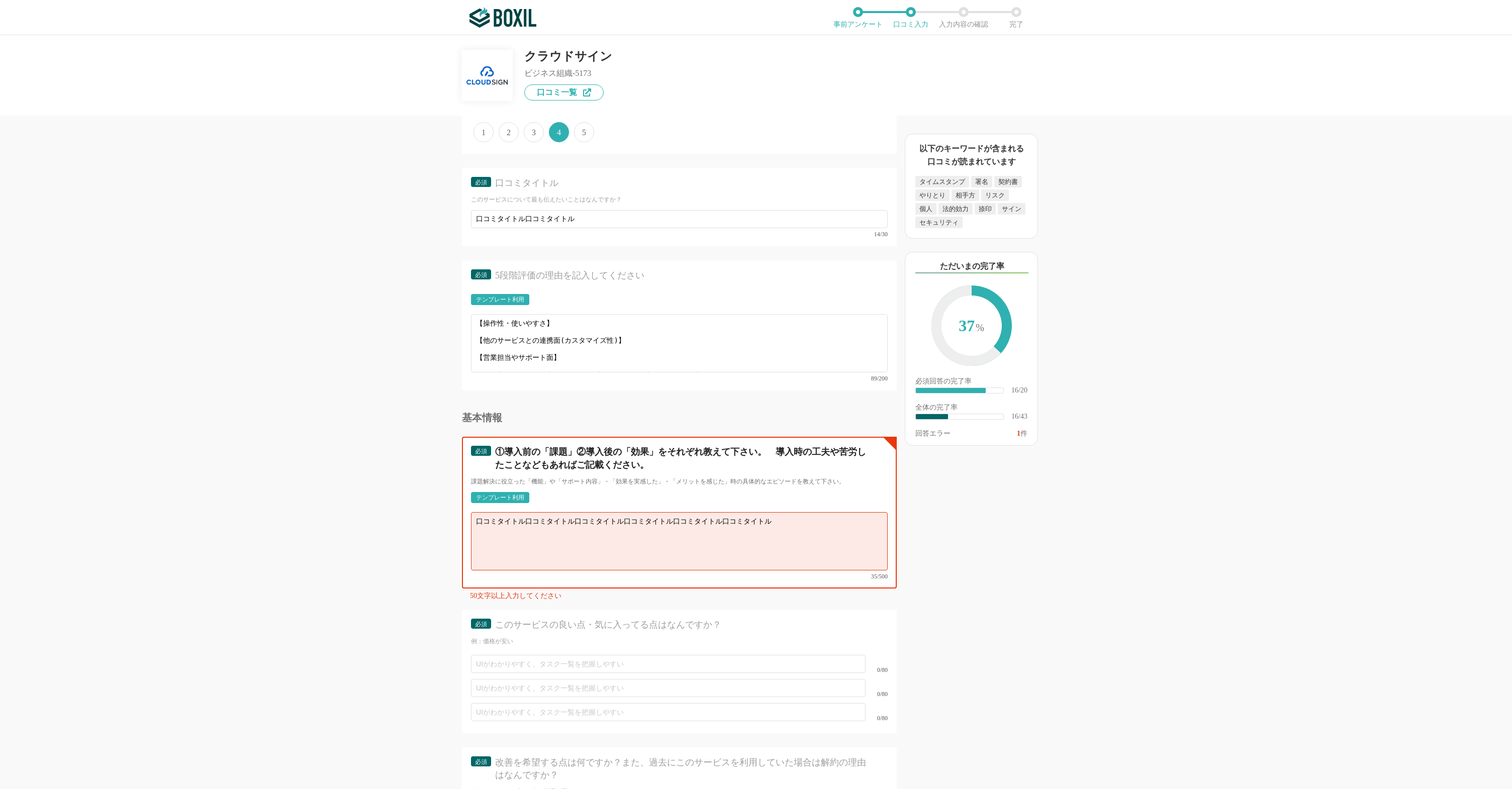
paste textarea "口コミタイトル"
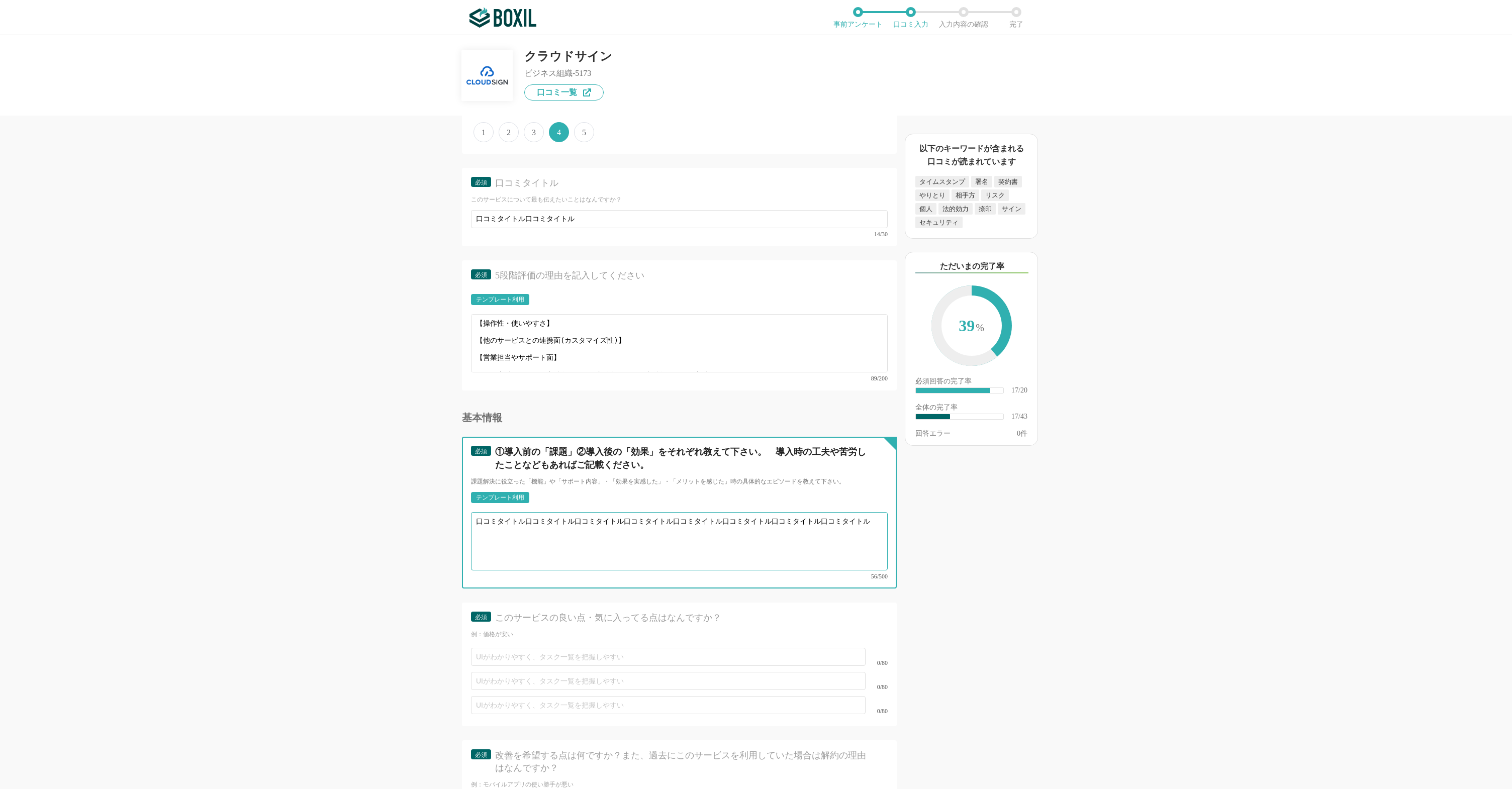
paste textarea "口コミタイトル"
paste
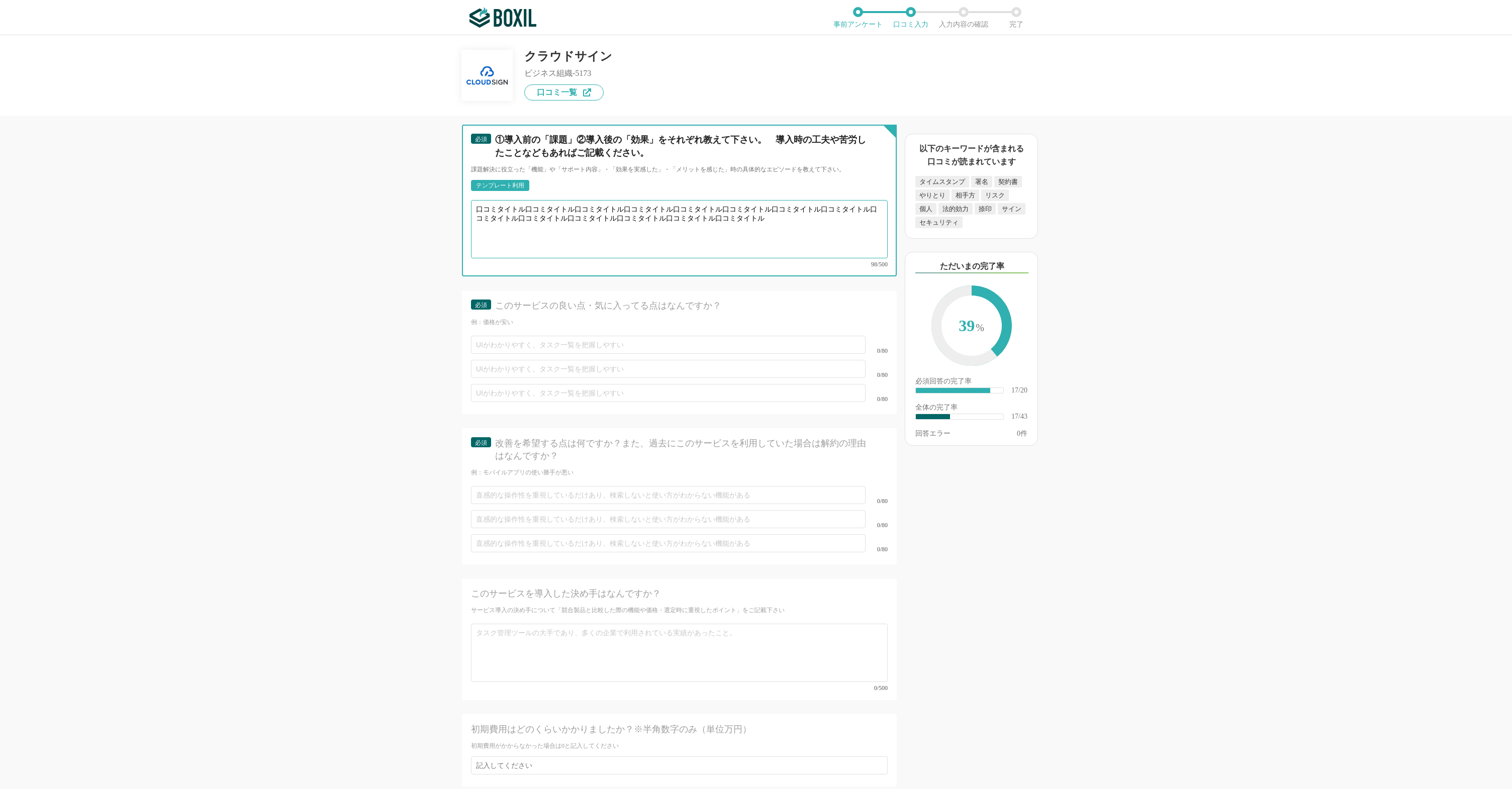
scroll to position [3346, 0]
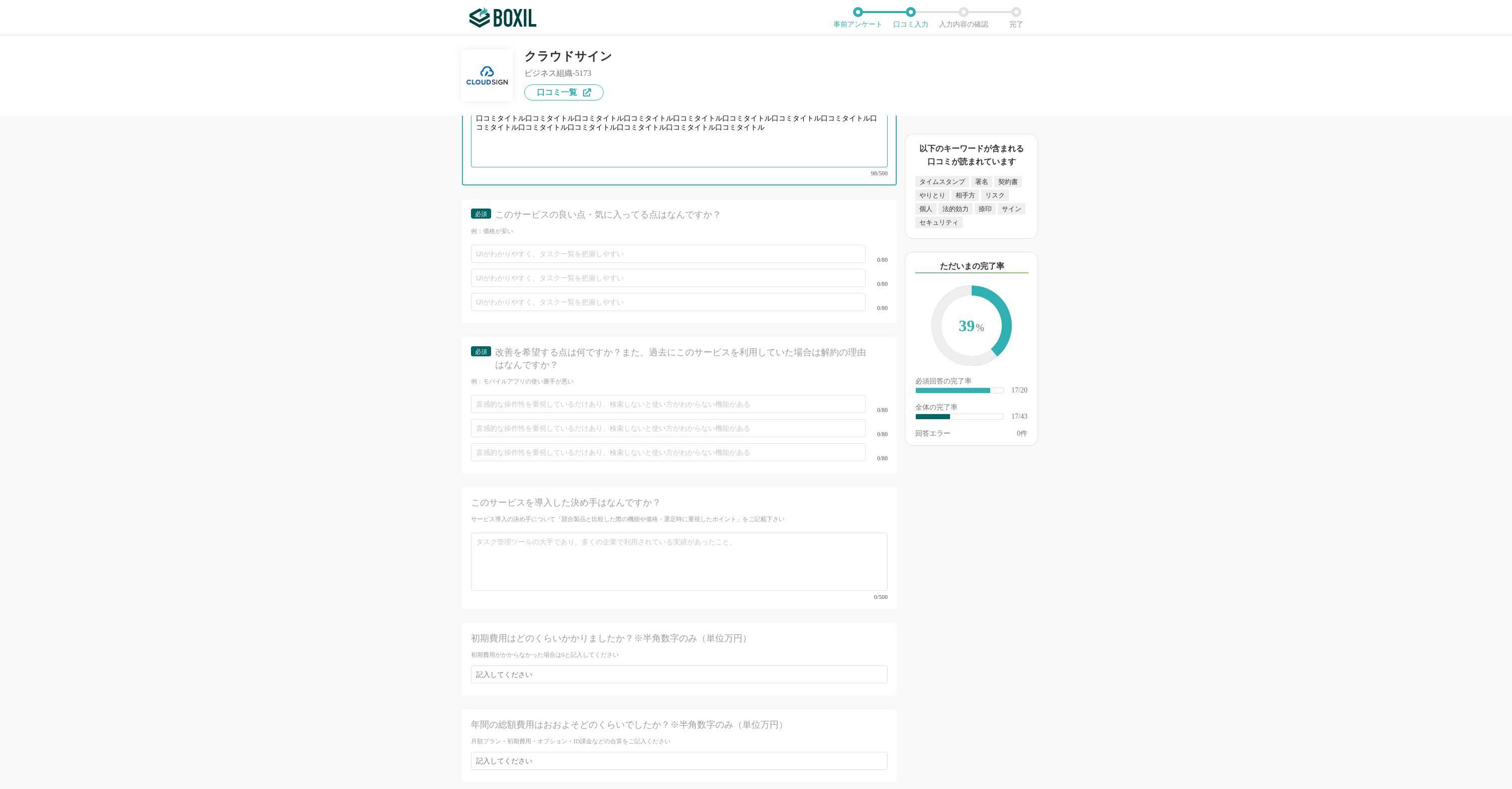
type textarea "口コミタイトル口コミタイトル口コミタイトル口コミタイトル口コミタイトル口コミタイトル口コミタイトル口コミタイトル口コミタイトル口コミタイトル口コミタイトル口コ…"
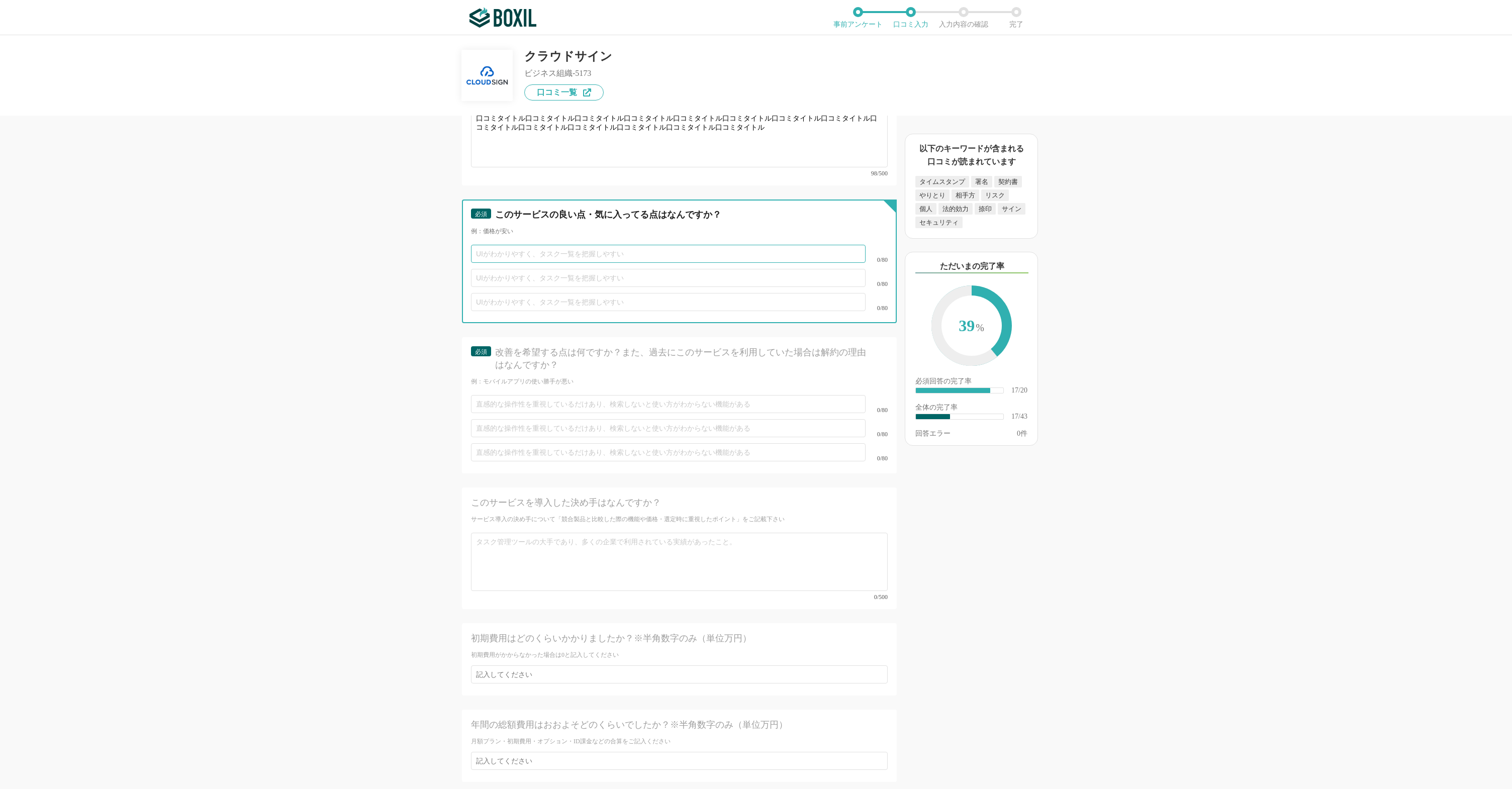
paste input "口コミタイトル"
type input "口コミタイトル"
paste input "口コミタイトル"
type input "口コミタイトル"
paste input "口コミタイトル"
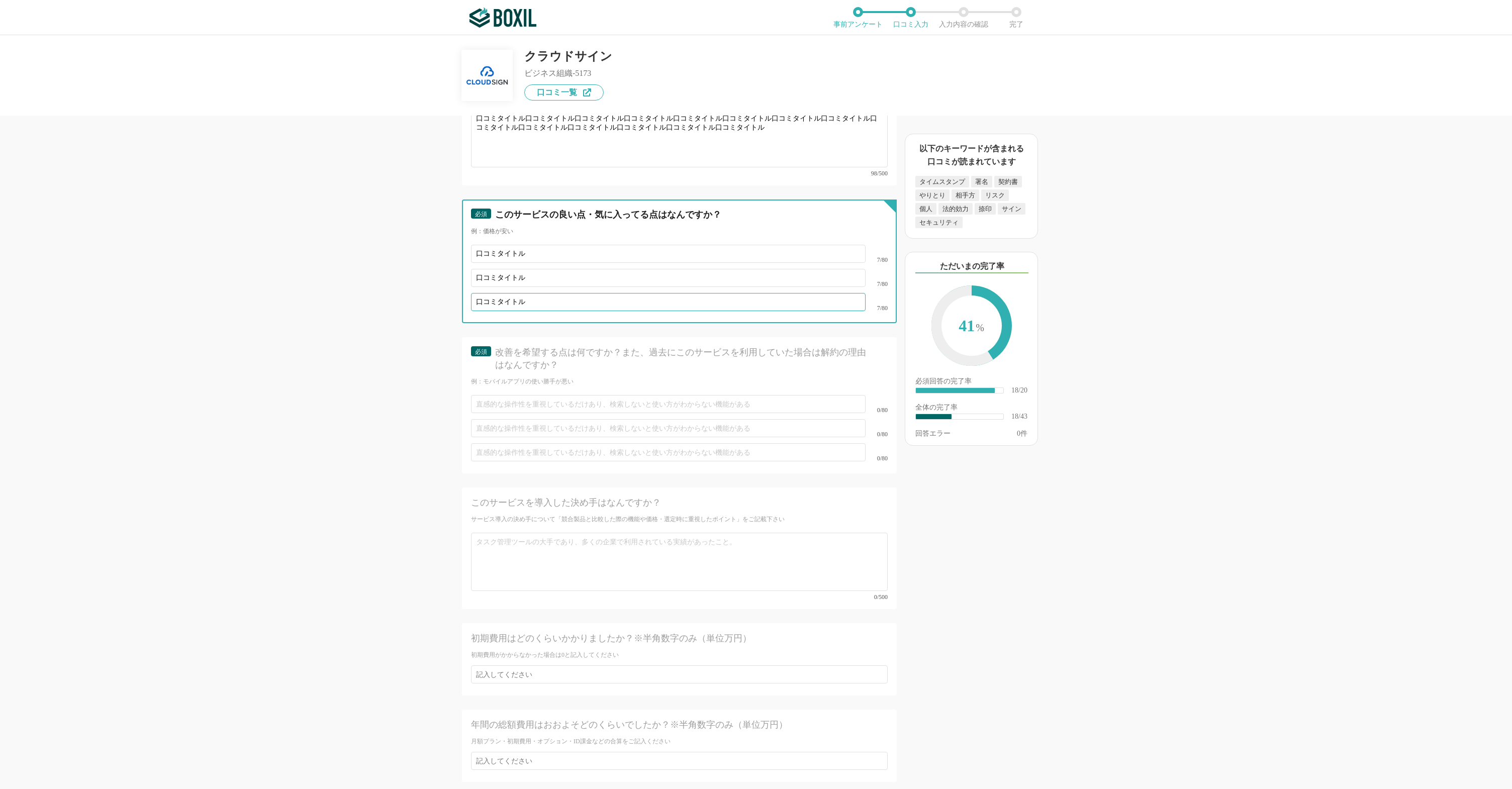
type input "口コミタイトル"
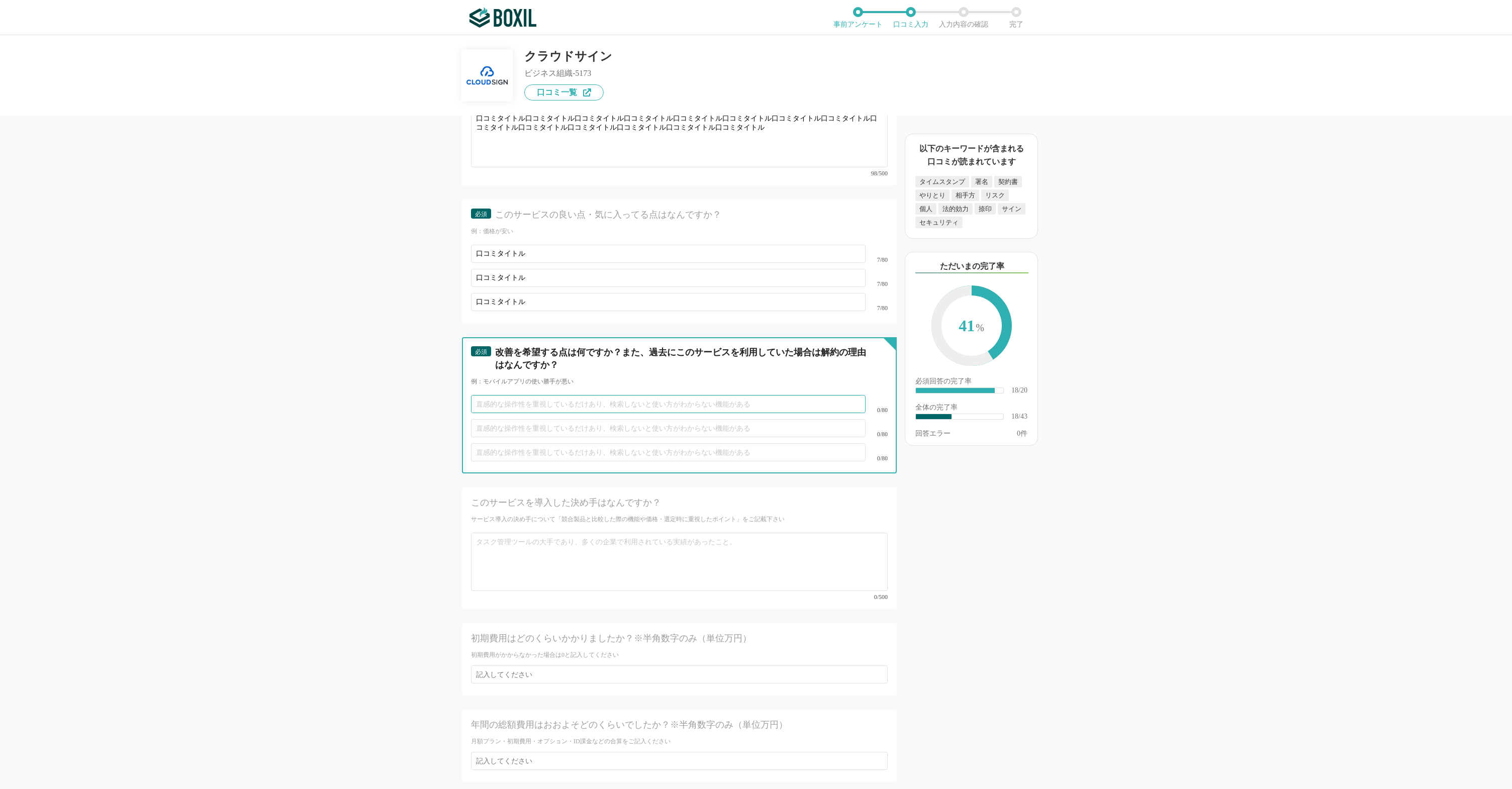
paste input "口コミタイトル"
type input "口コミタイトル"
paste input "口コミタイトル"
type input "口コミタイトル"
paste input "口コミタイトル"
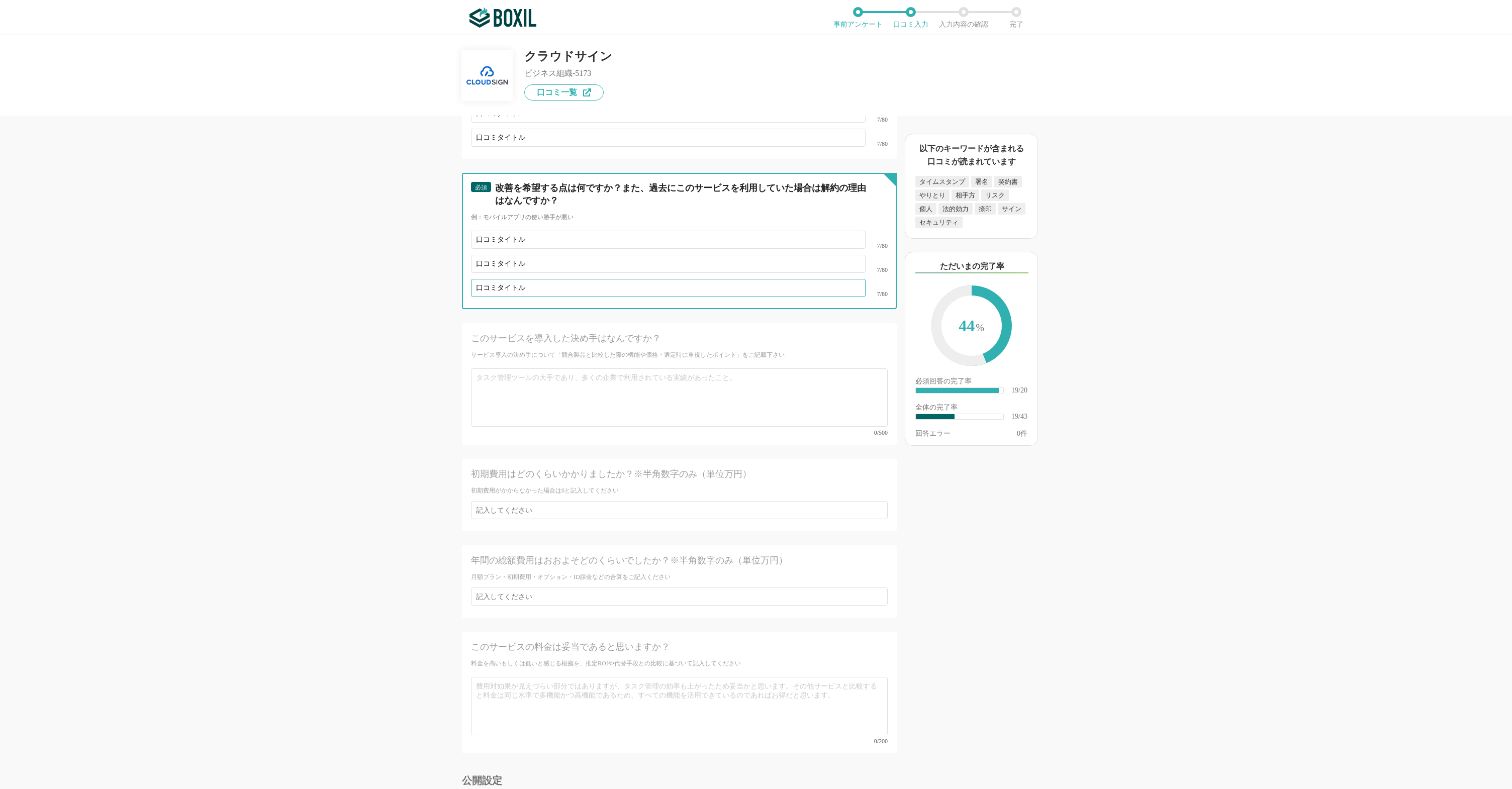
scroll to position [3631, 0]
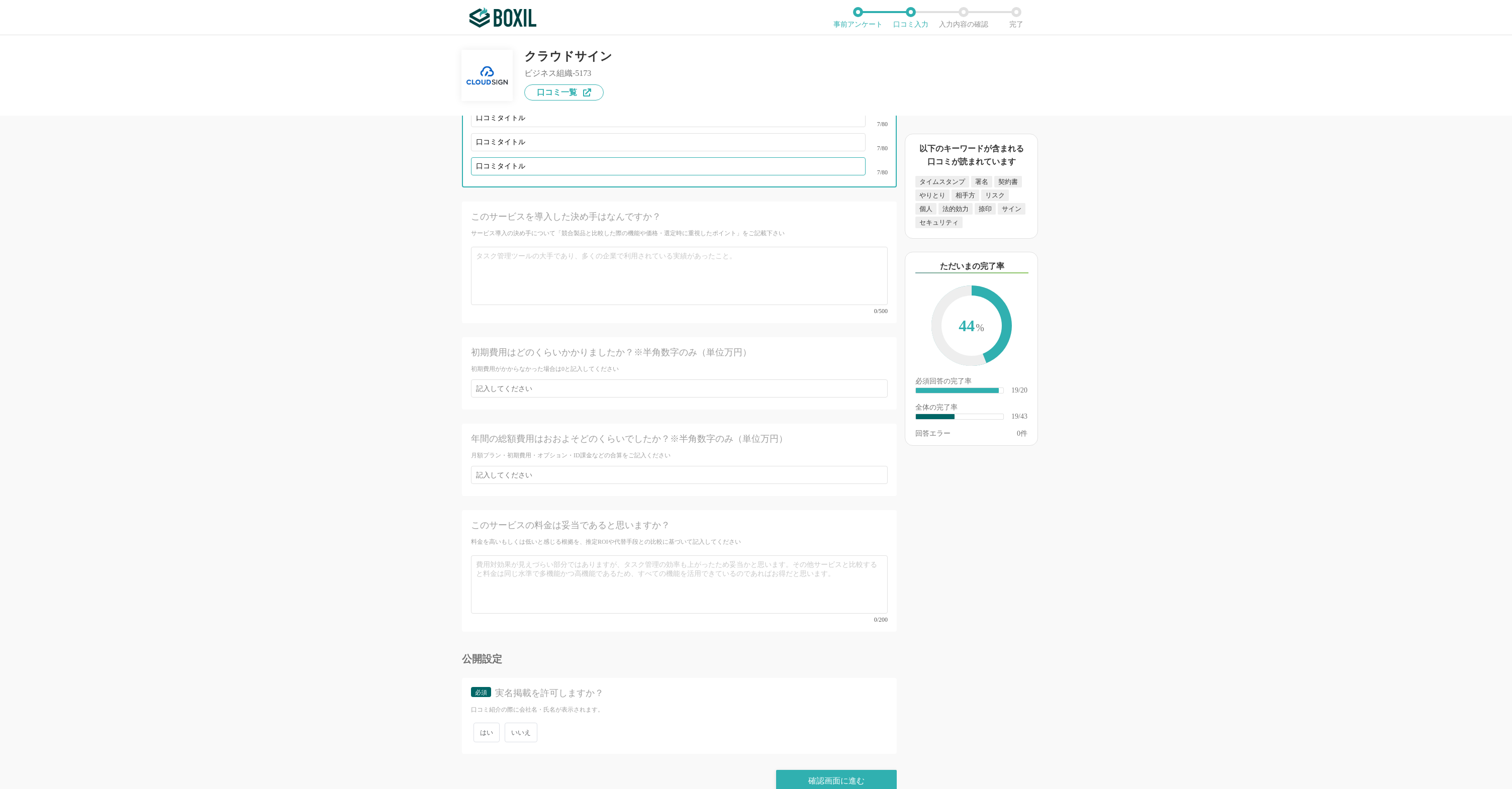
type input "口コミタイトル"
click at [487, 723] on span "はい" at bounding box center [487, 733] width 26 height 20
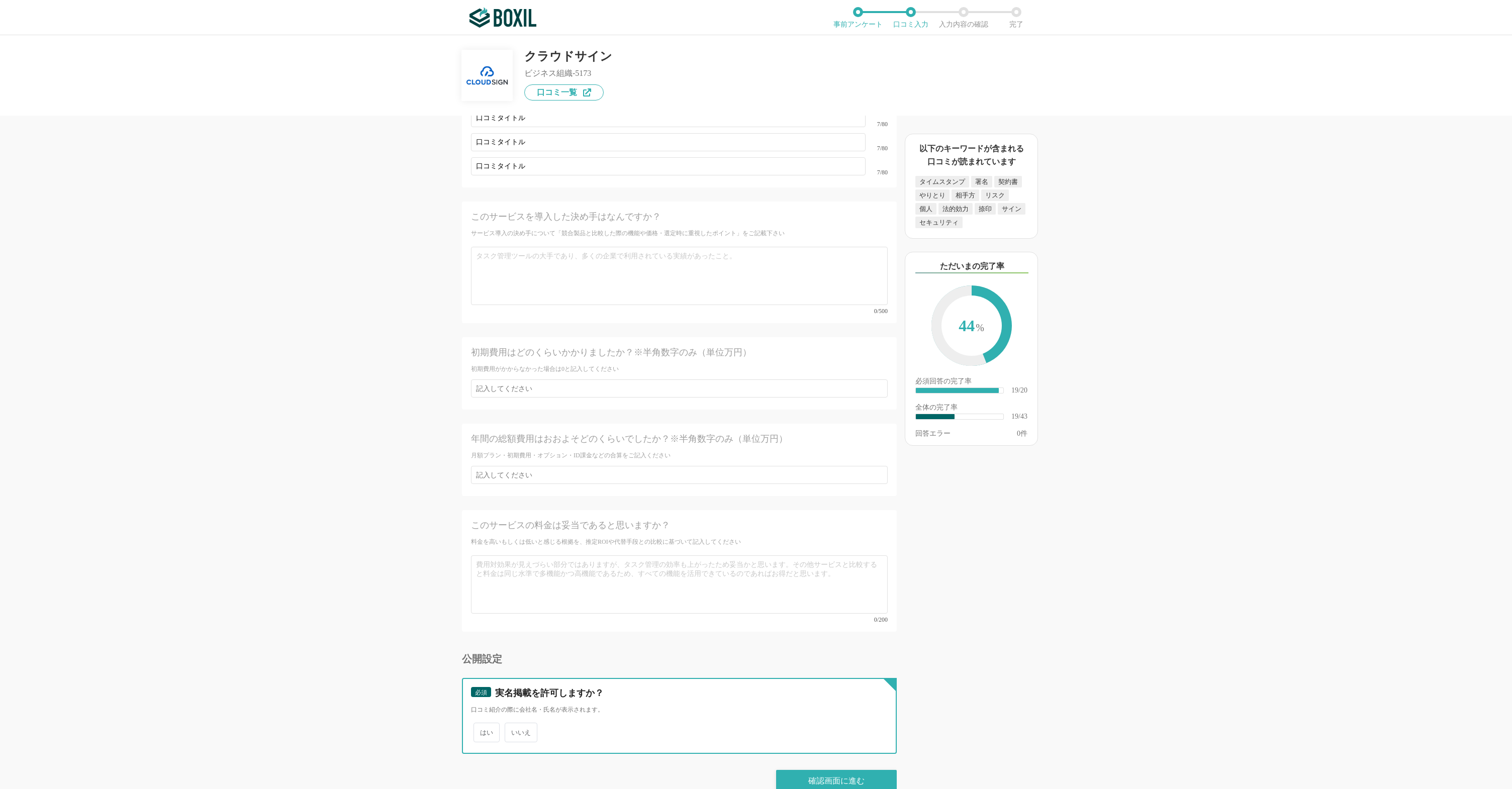
click at [483, 724] on input "はい" at bounding box center [479, 728] width 7 height 7
radio input "true"
click at [524, 723] on span "いいえ" at bounding box center [521, 733] width 32 height 20
click at [514, 724] on input "いいえ" at bounding box center [511, 728] width 7 height 7
radio input "true"
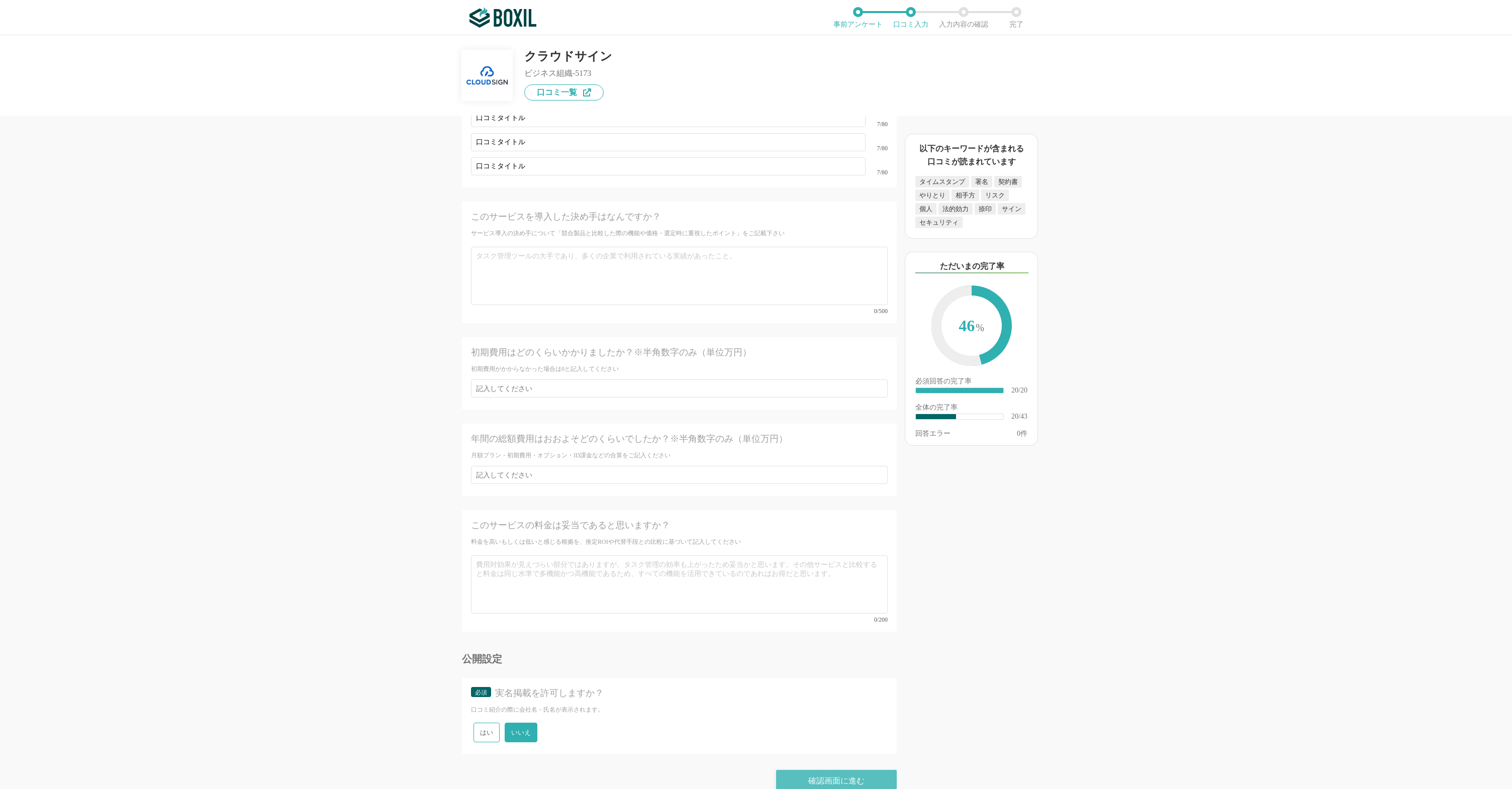
click at [786, 770] on div "確認画面に進む" at bounding box center [837, 781] width 121 height 22
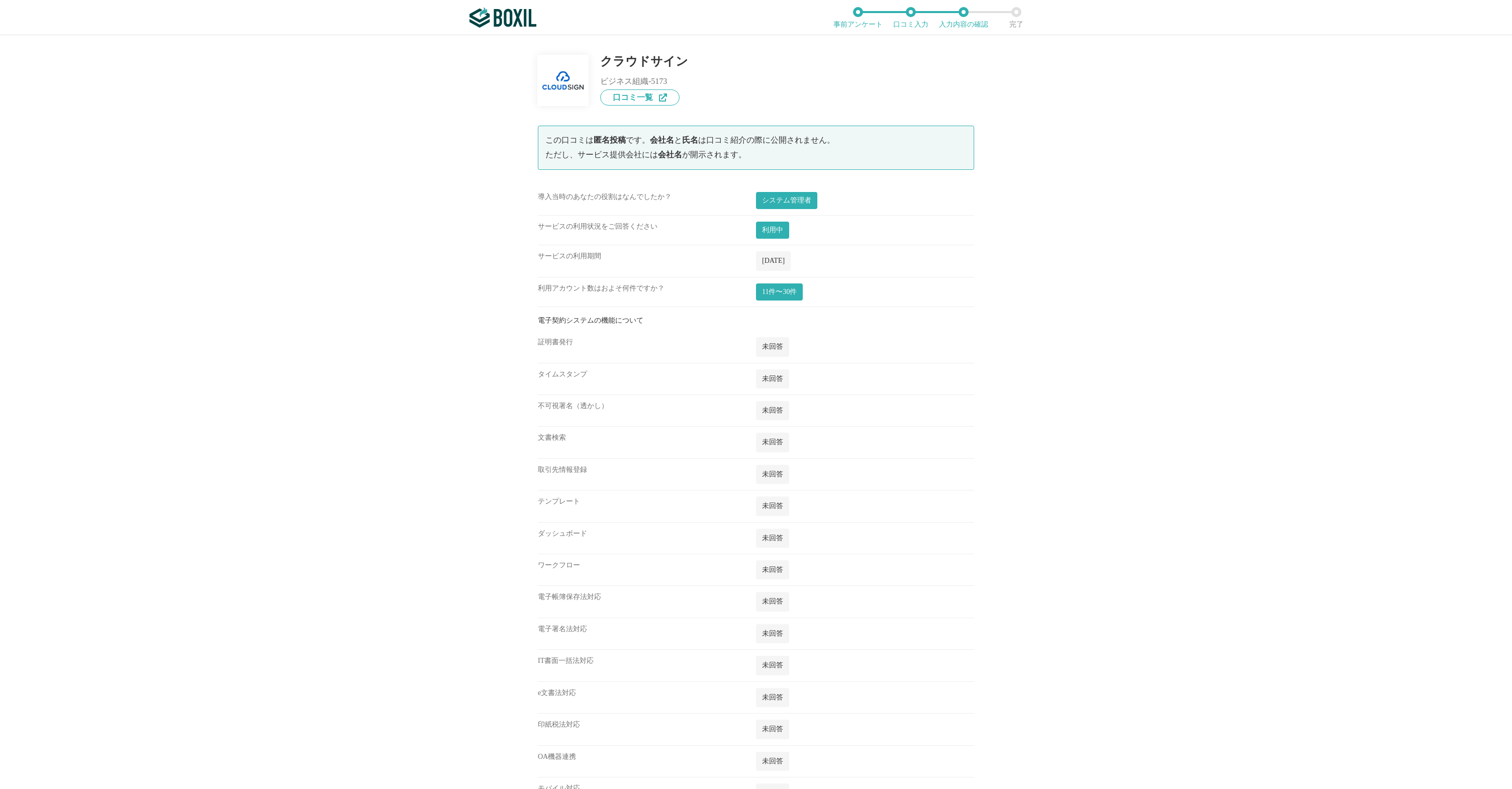
click at [541, 341] on div "証明書発行" at bounding box center [648, 349] width 219 height 25
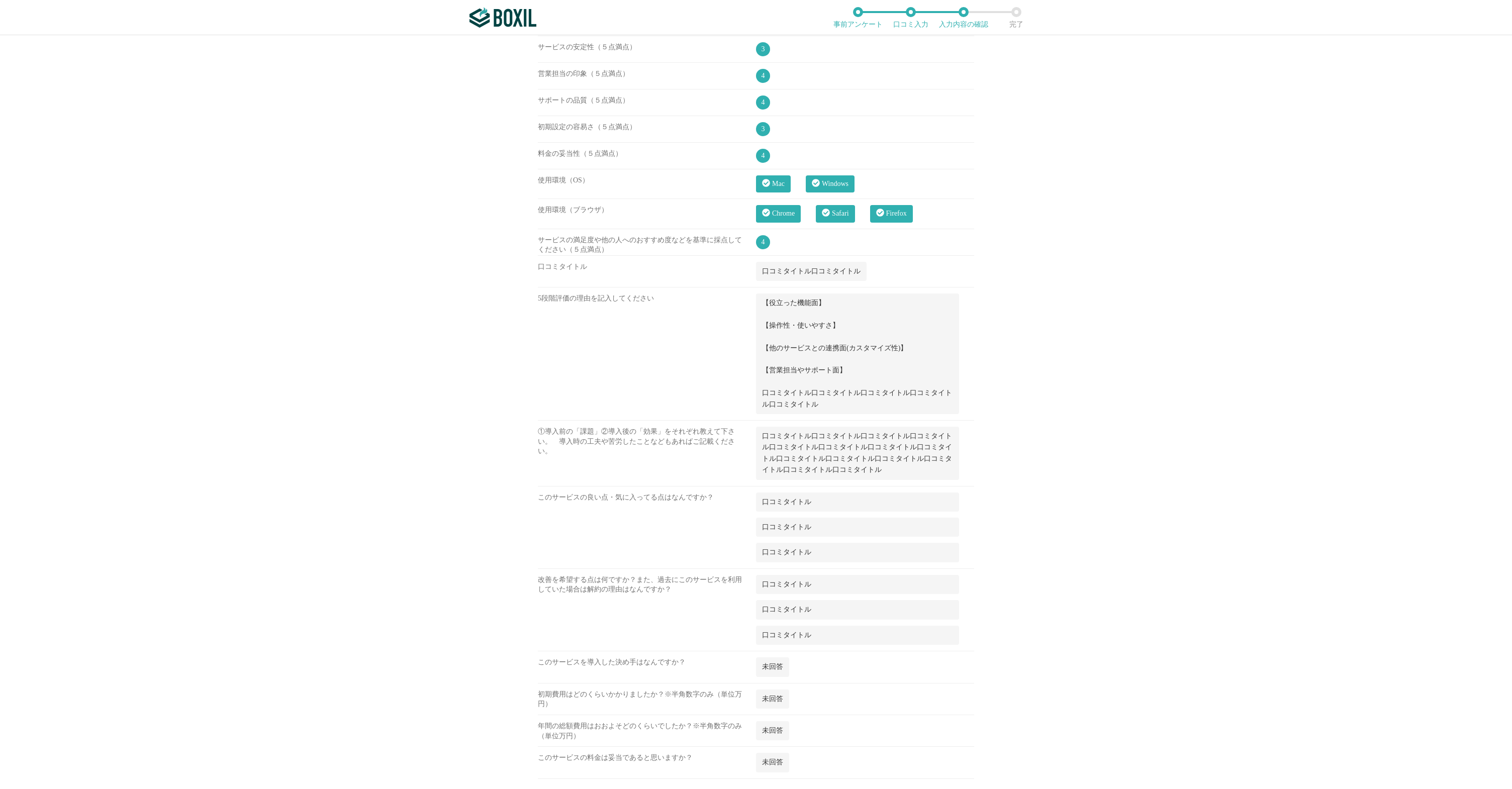
scroll to position [1280, 0]
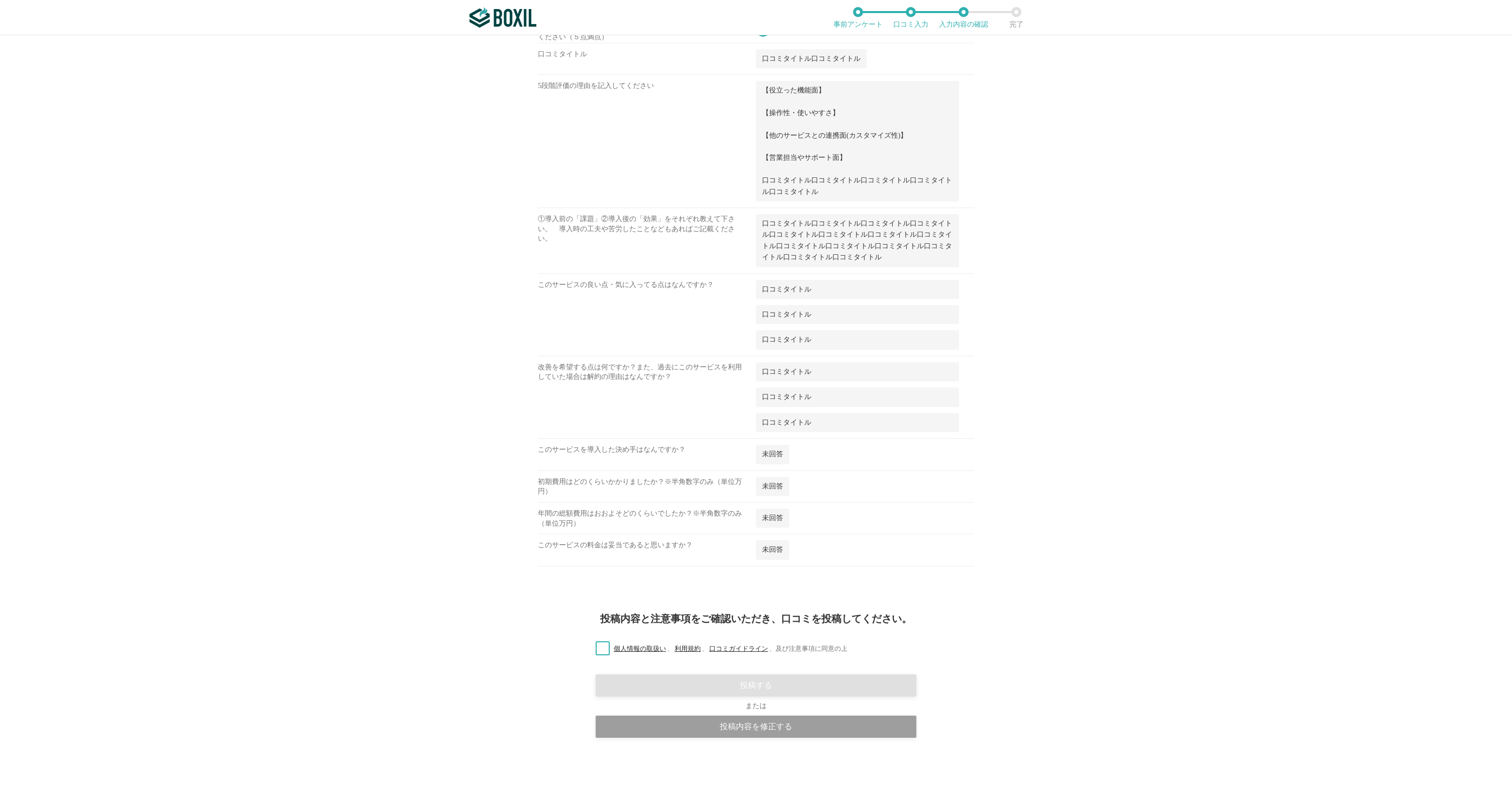
click at [600, 648] on label "個人情報の取扱い 、 利用規約 、 口コミガイドライン 、 及び注意事項に同意の上" at bounding box center [718, 649] width 260 height 11
click at [0, 0] on input "個人情報の取扱い 、 利用規約 、 口コミガイドライン 、 及び注意事項に同意の上" at bounding box center [0, 0] width 0 height 0
click at [664, 685] on div "投稿する" at bounding box center [756, 686] width 320 height 22
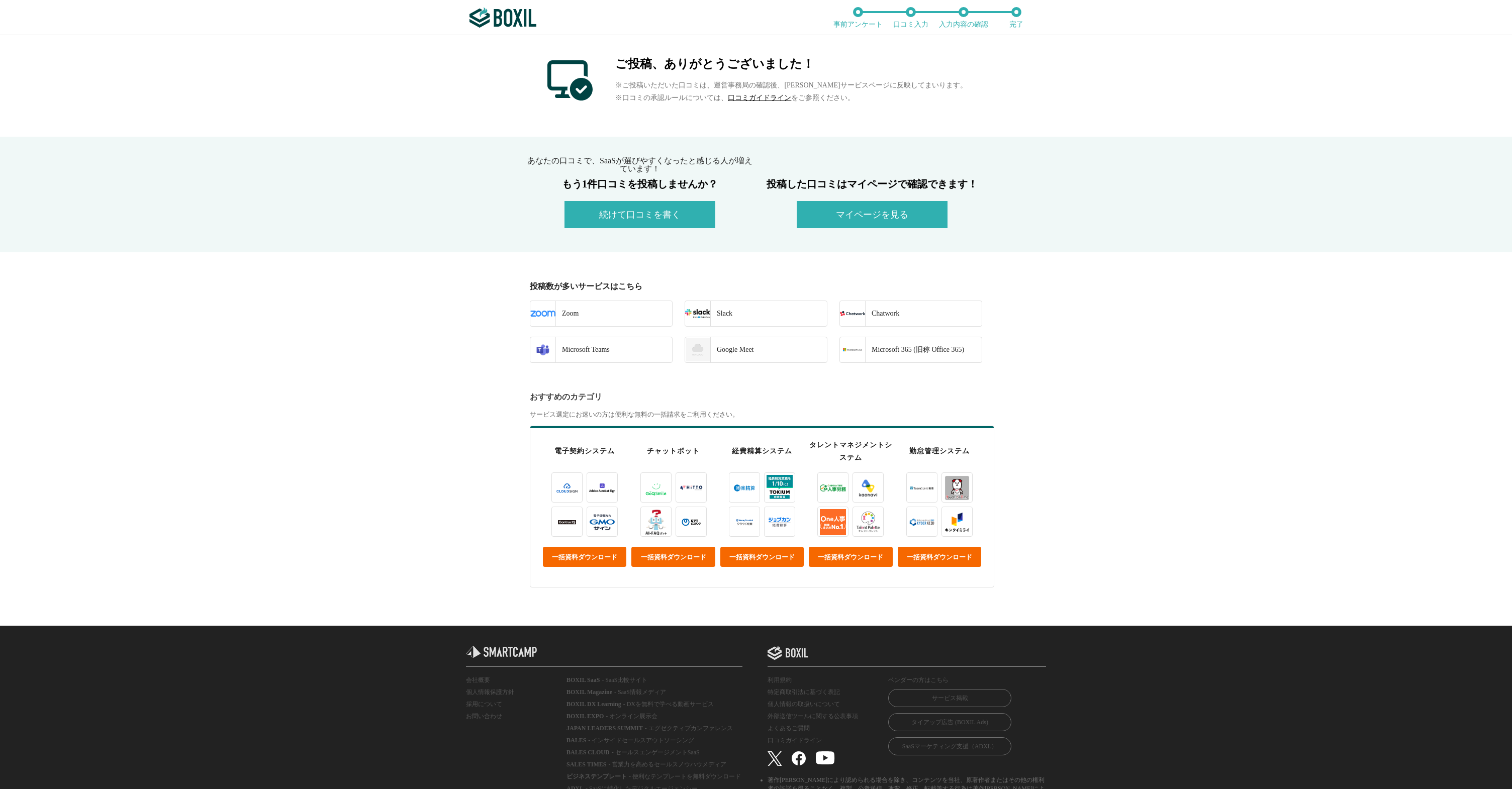
click at [834, 222] on button "マイページを見る" at bounding box center [872, 214] width 151 height 27
